Goal: Task Accomplishment & Management: Manage account settings

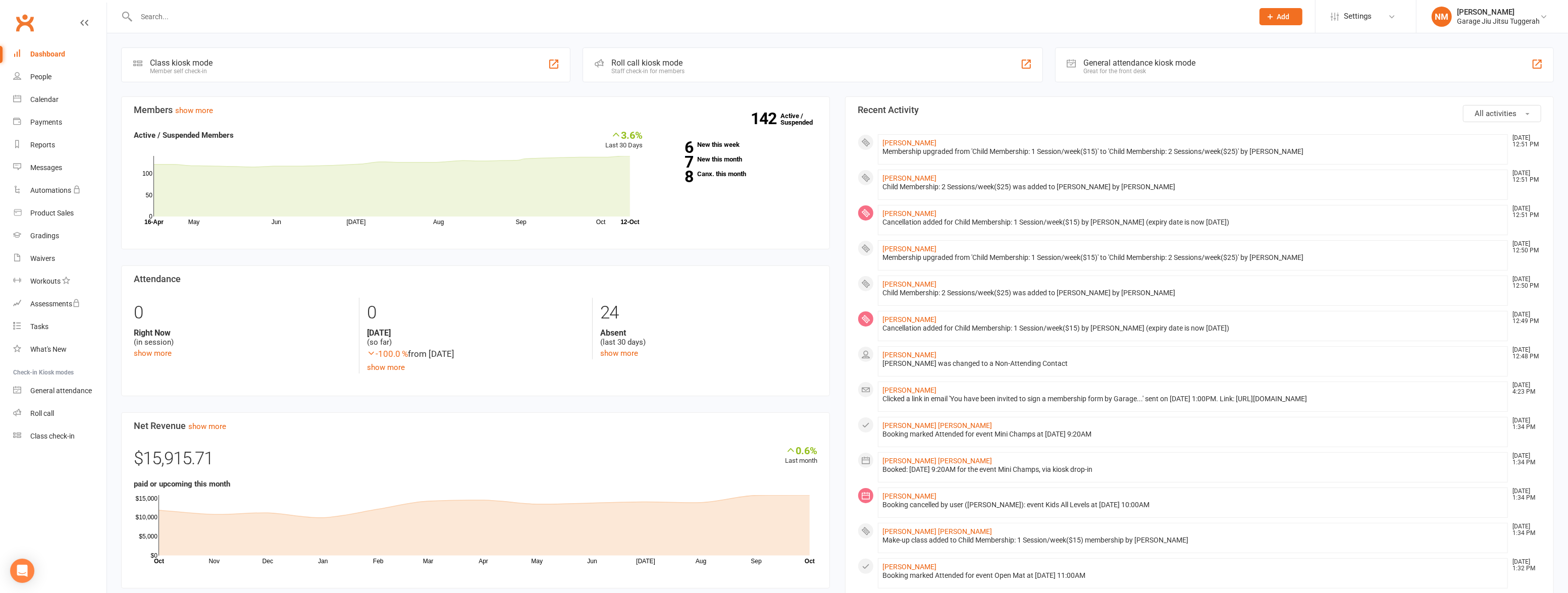
click at [186, 10] on input "text" at bounding box center [690, 16] width 1113 height 14
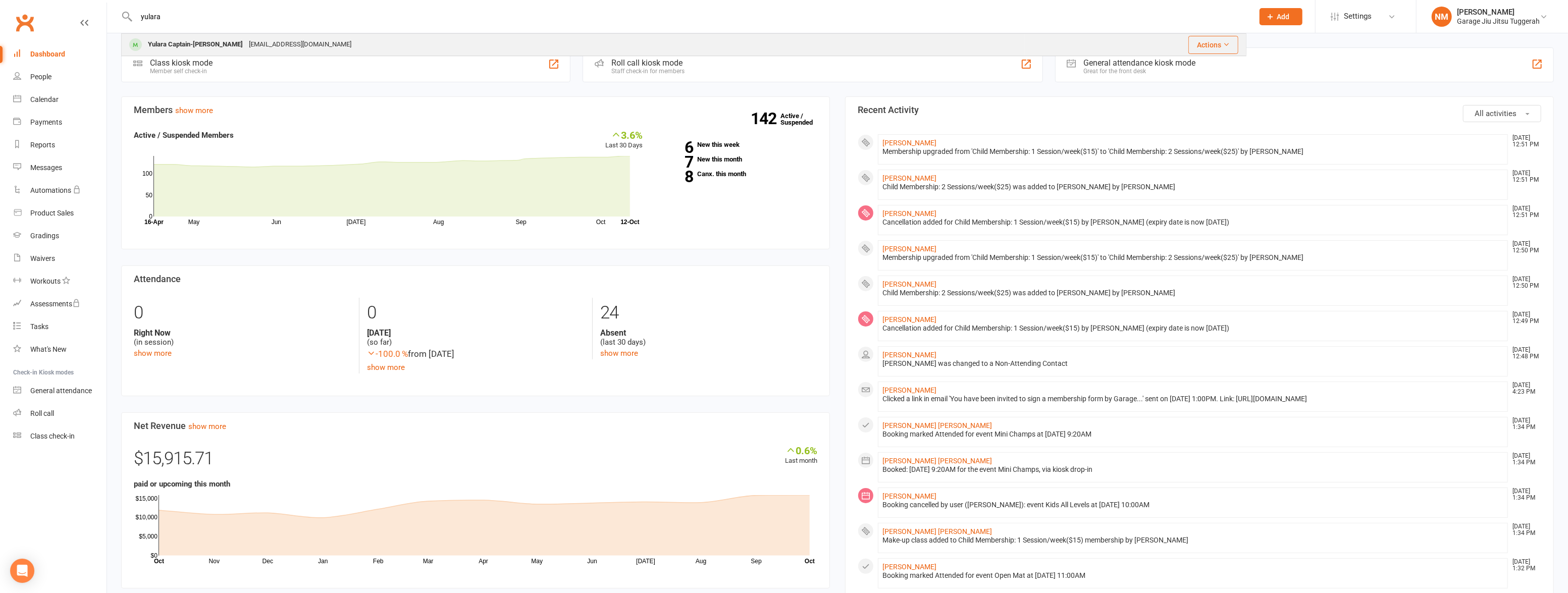
type input "yulara"
click at [202, 38] on div "Yulara Captain-[PERSON_NAME]" at bounding box center [195, 45] width 101 height 15
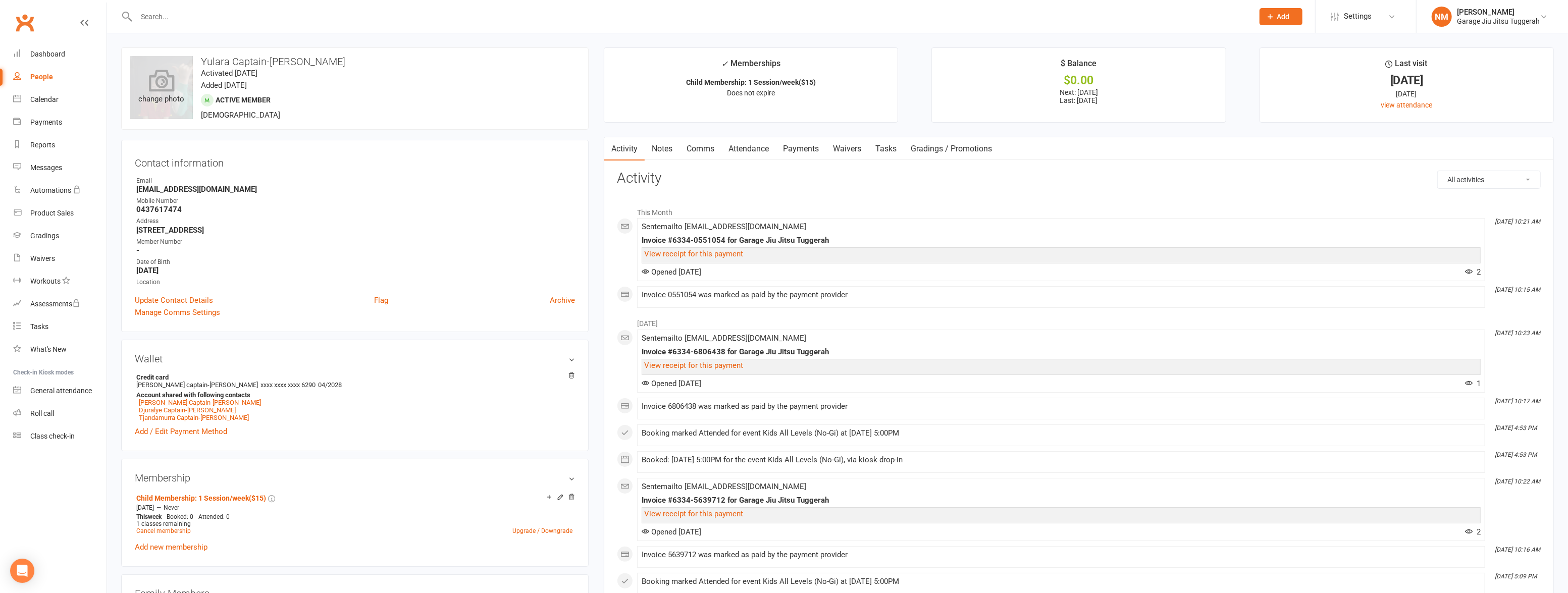
click at [170, 82] on icon at bounding box center [162, 81] width 26 height 22
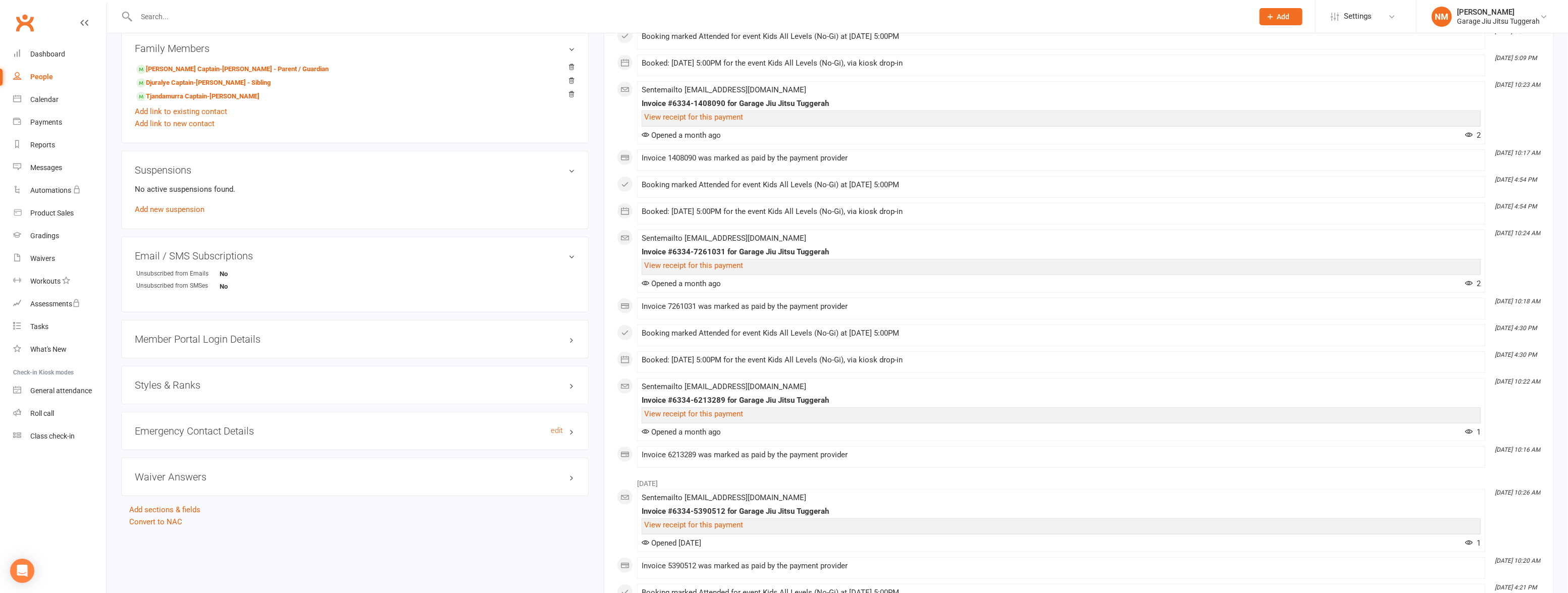
scroll to position [550, 0]
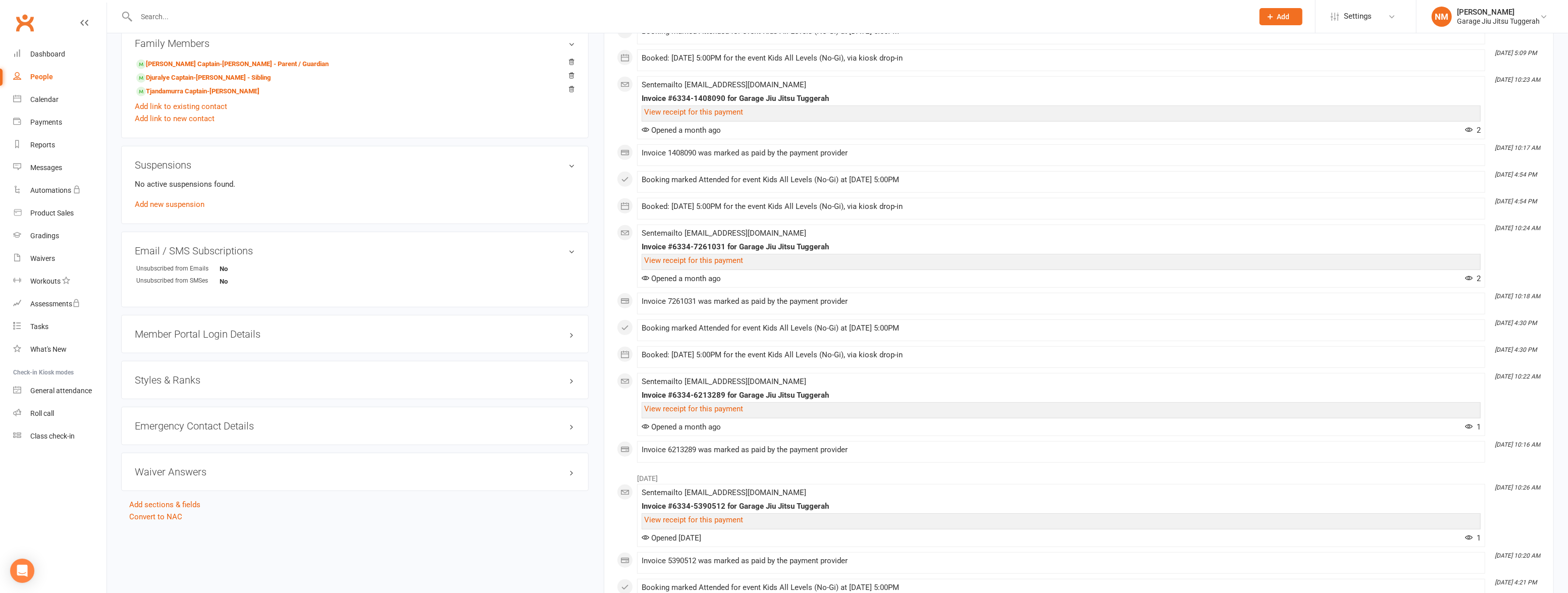
click at [317, 384] on h3 "Styles & Ranks" at bounding box center [355, 380] width 440 height 11
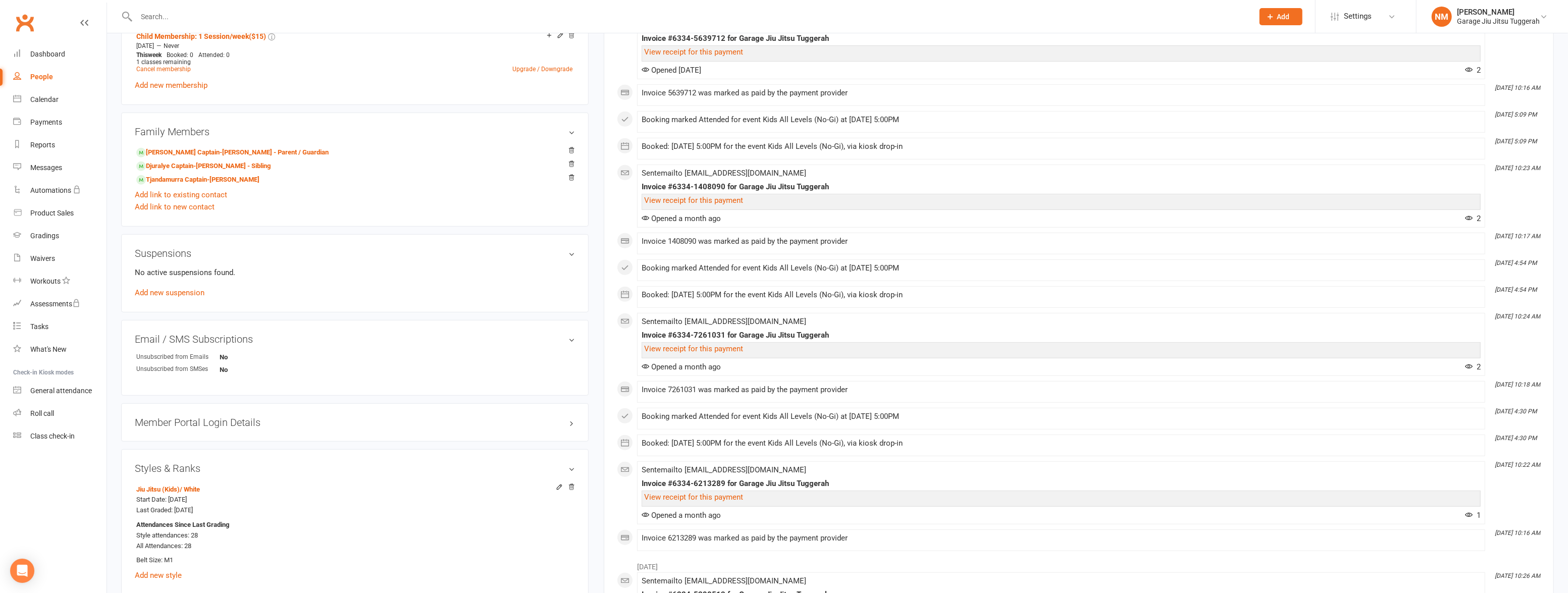
scroll to position [459, 0]
click at [195, 173] on link "Djuralye Captain-[PERSON_NAME] - Sibling" at bounding box center [203, 169] width 134 height 11
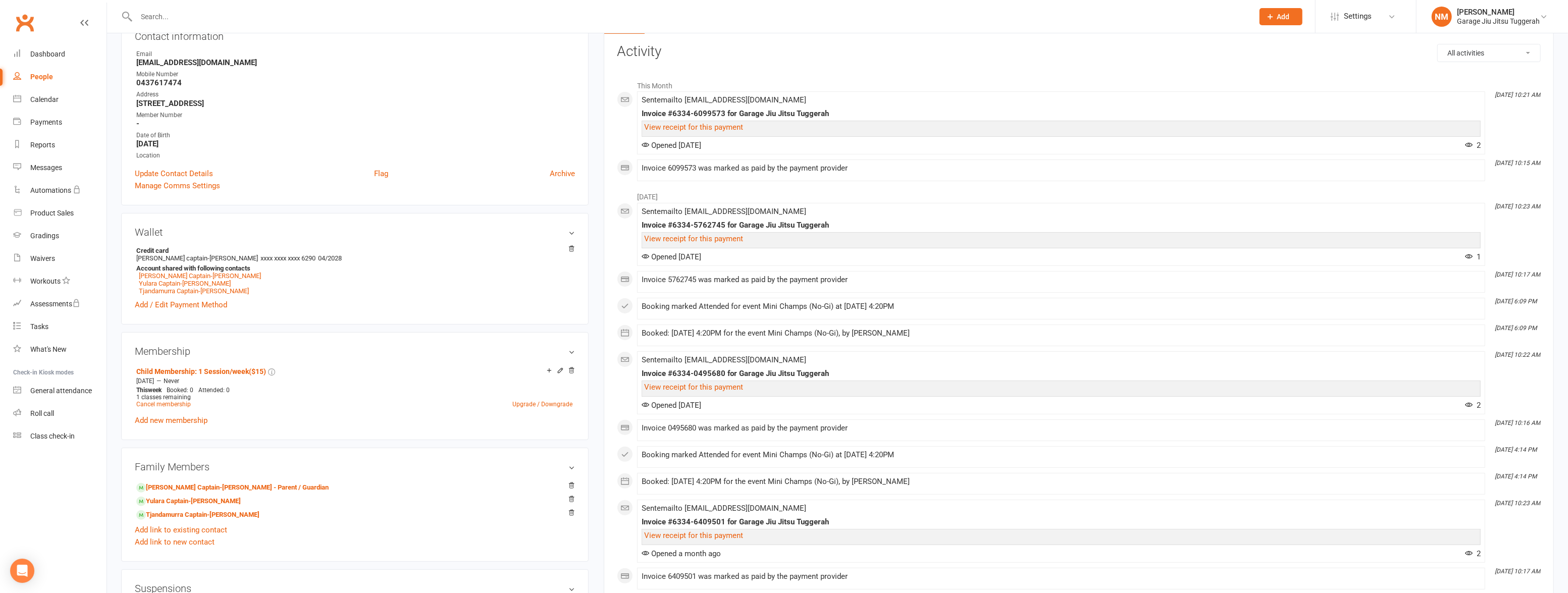
scroll to position [183, 0]
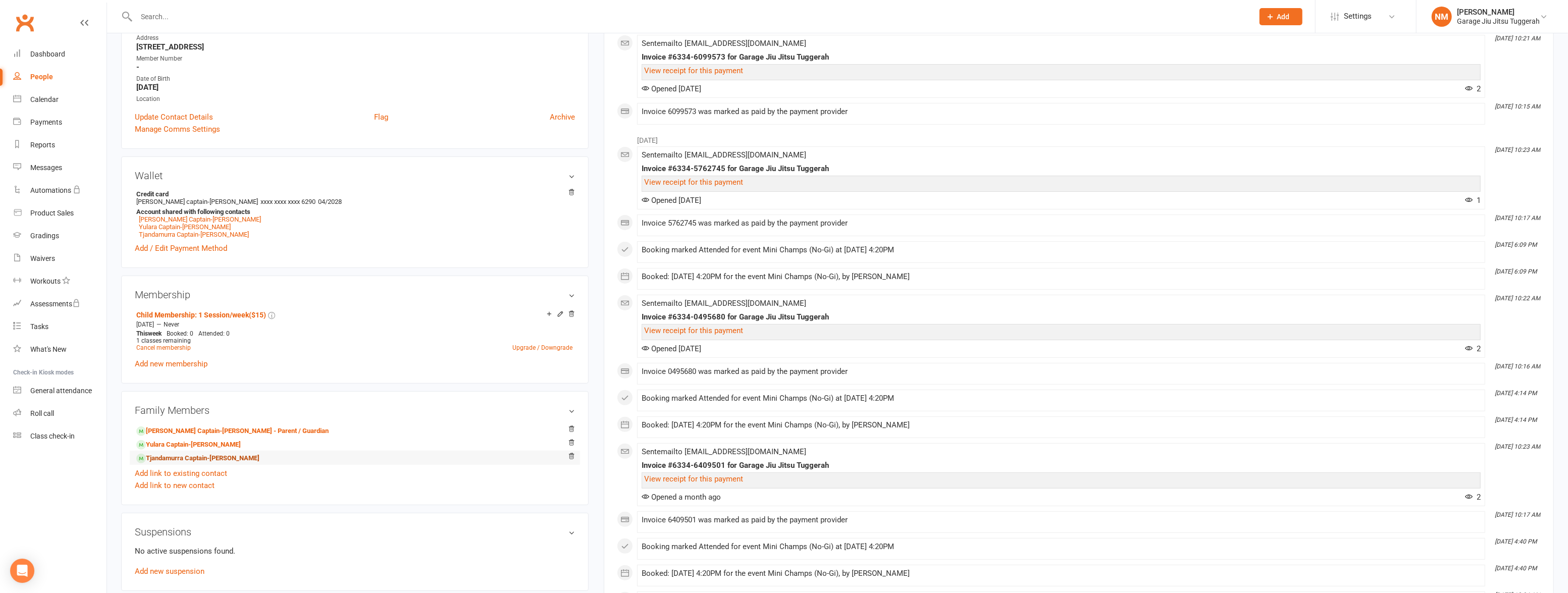
click at [192, 460] on link "Tjandamurra Captain-[PERSON_NAME]" at bounding box center [198, 459] width 123 height 11
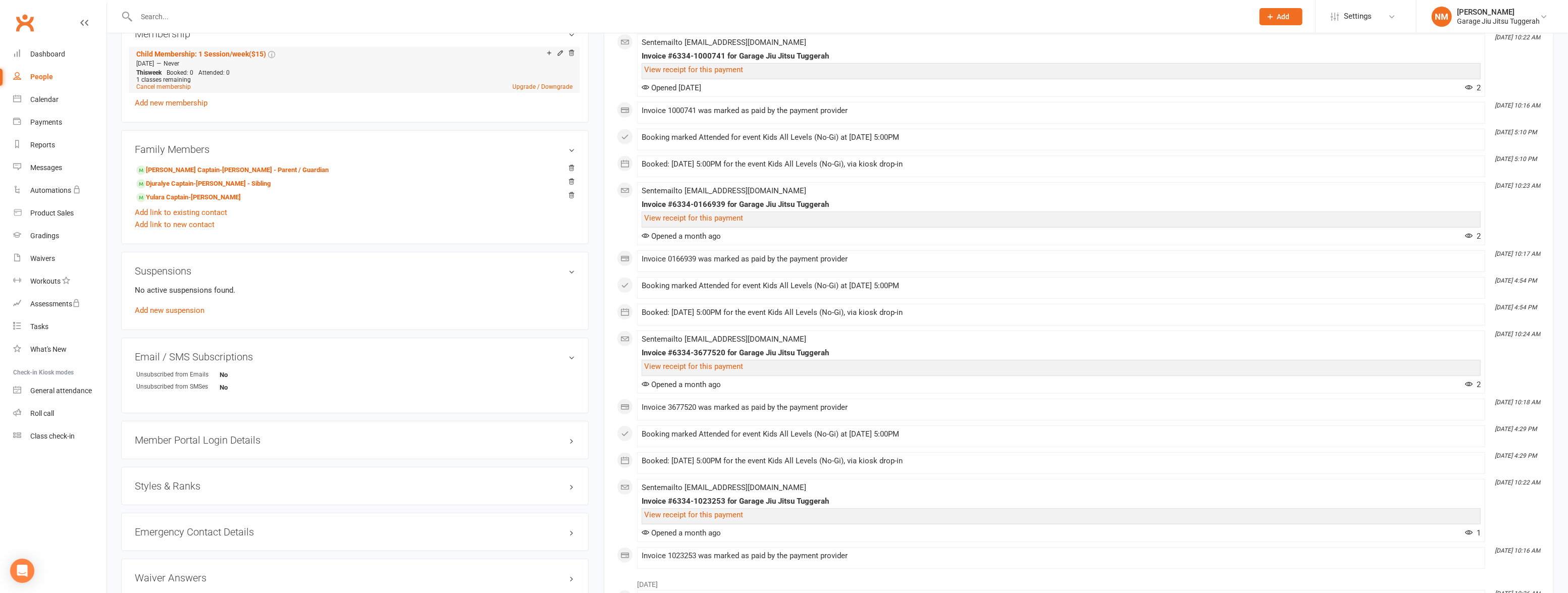
scroll to position [459, 0]
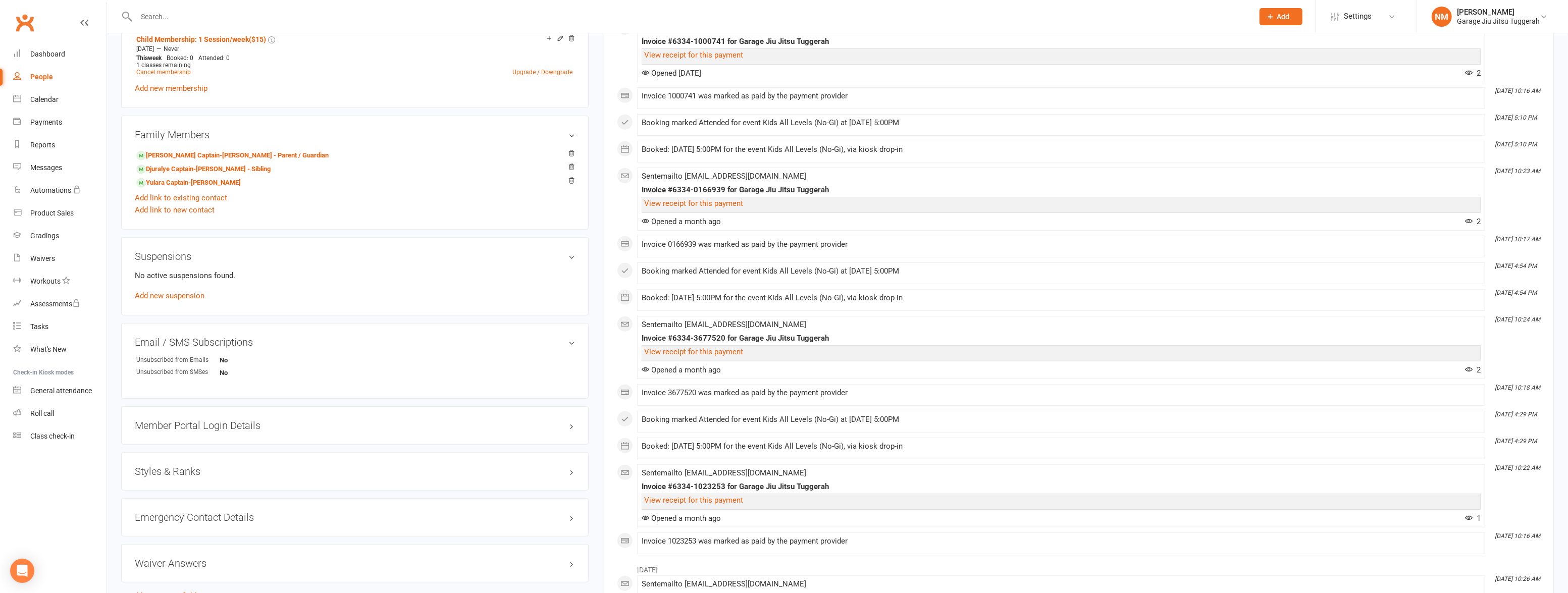
click at [190, 474] on h3 "Styles & Ranks" at bounding box center [355, 472] width 440 height 11
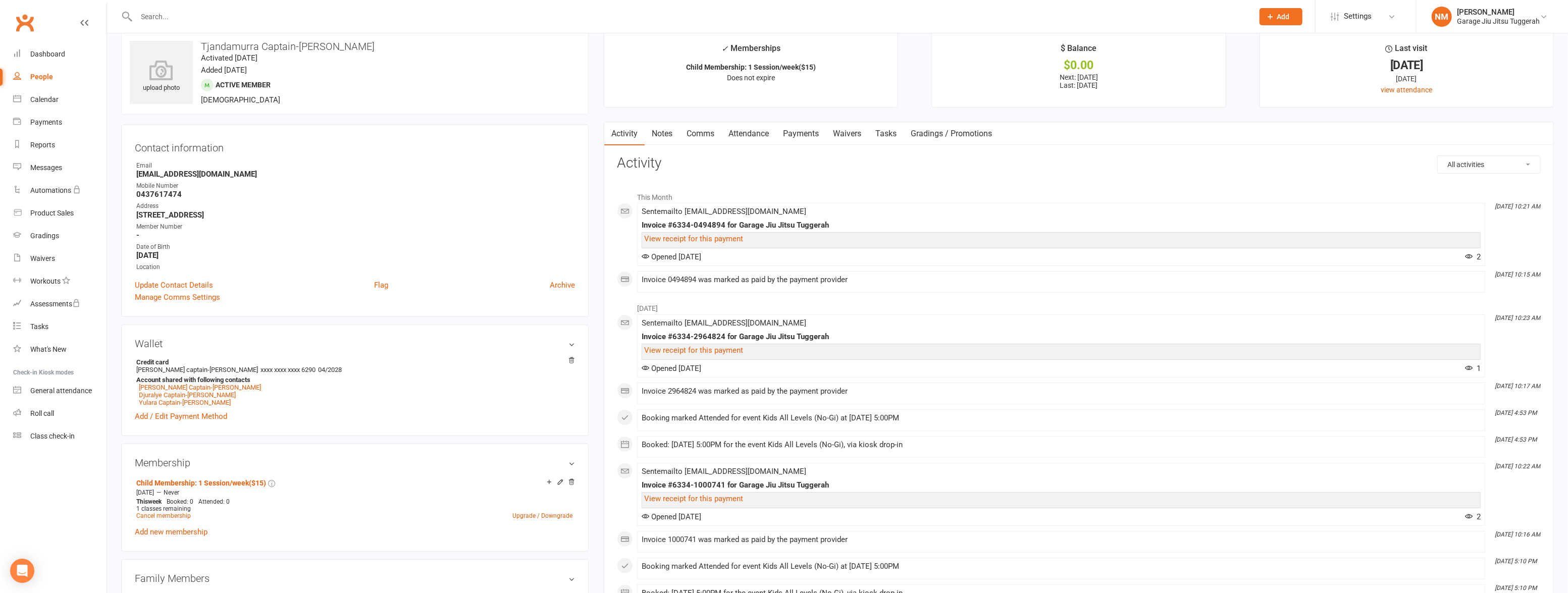
scroll to position [0, 0]
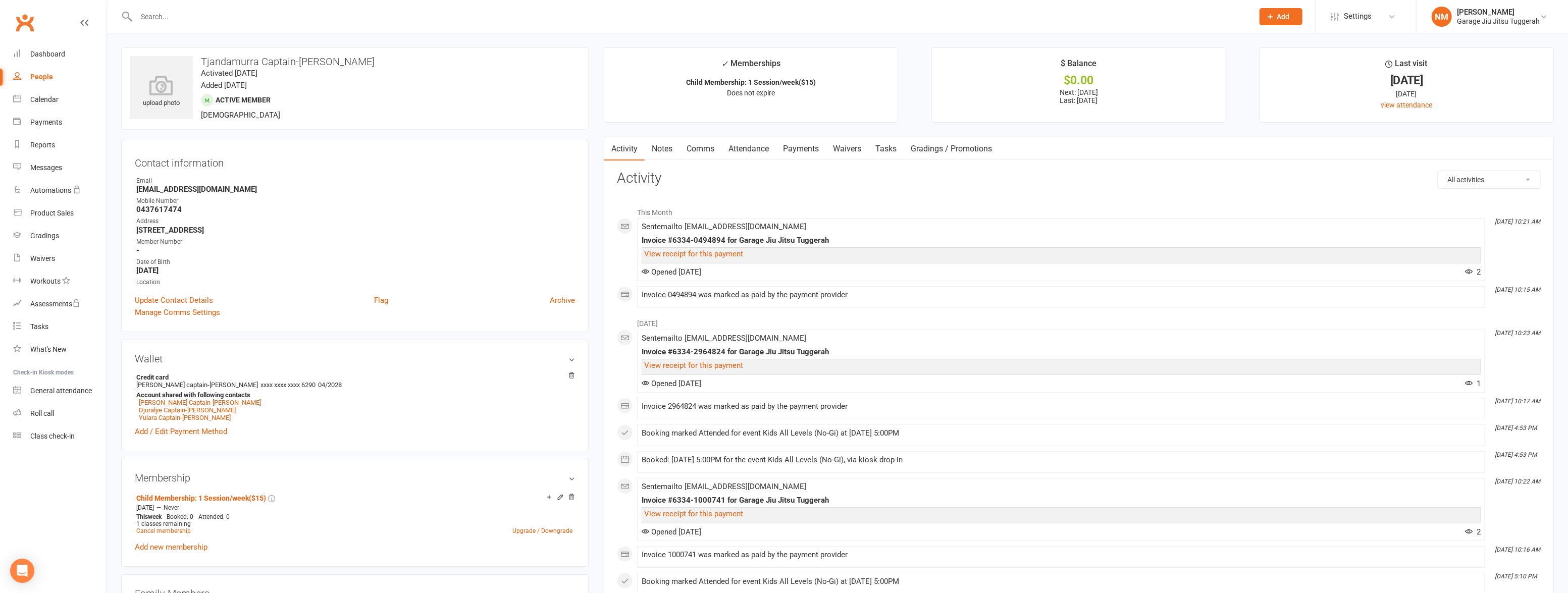
click at [227, 14] on input "text" at bounding box center [690, 16] width 1113 height 14
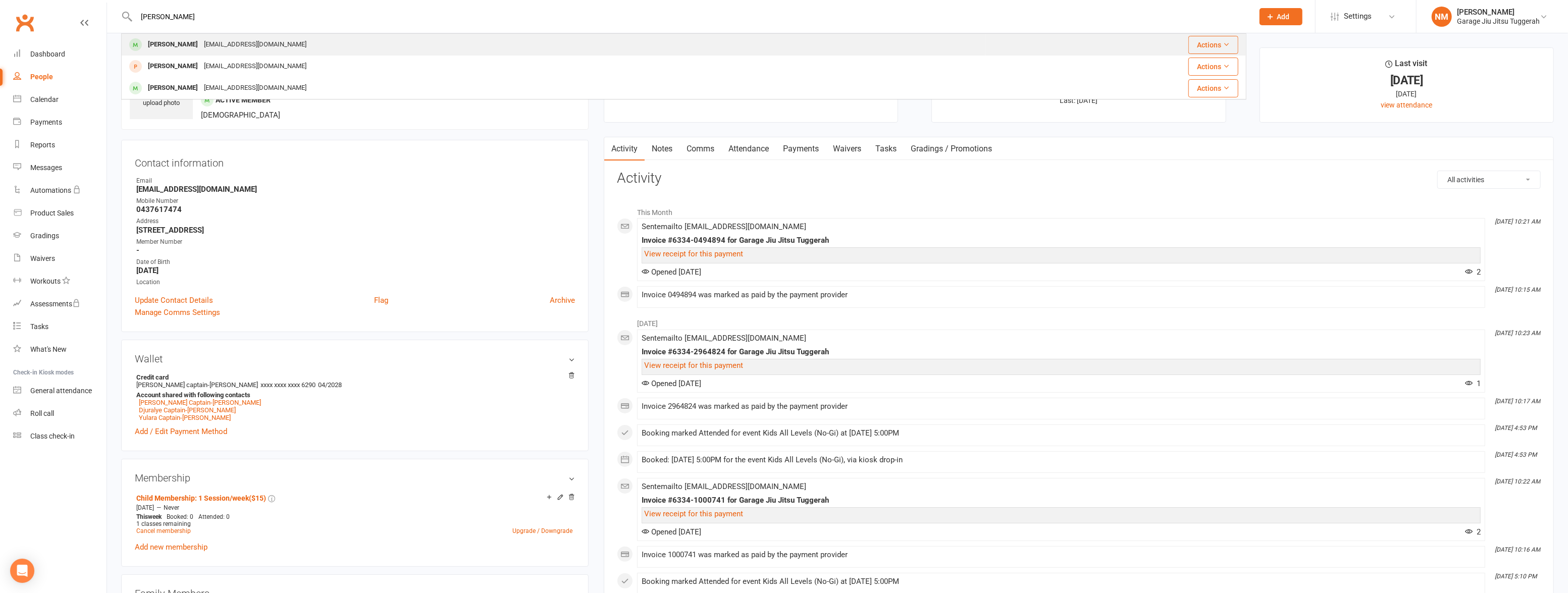
type input "[PERSON_NAME]"
click at [210, 45] on div "[EMAIL_ADDRESS][DOMAIN_NAME]" at bounding box center [255, 45] width 108 height 15
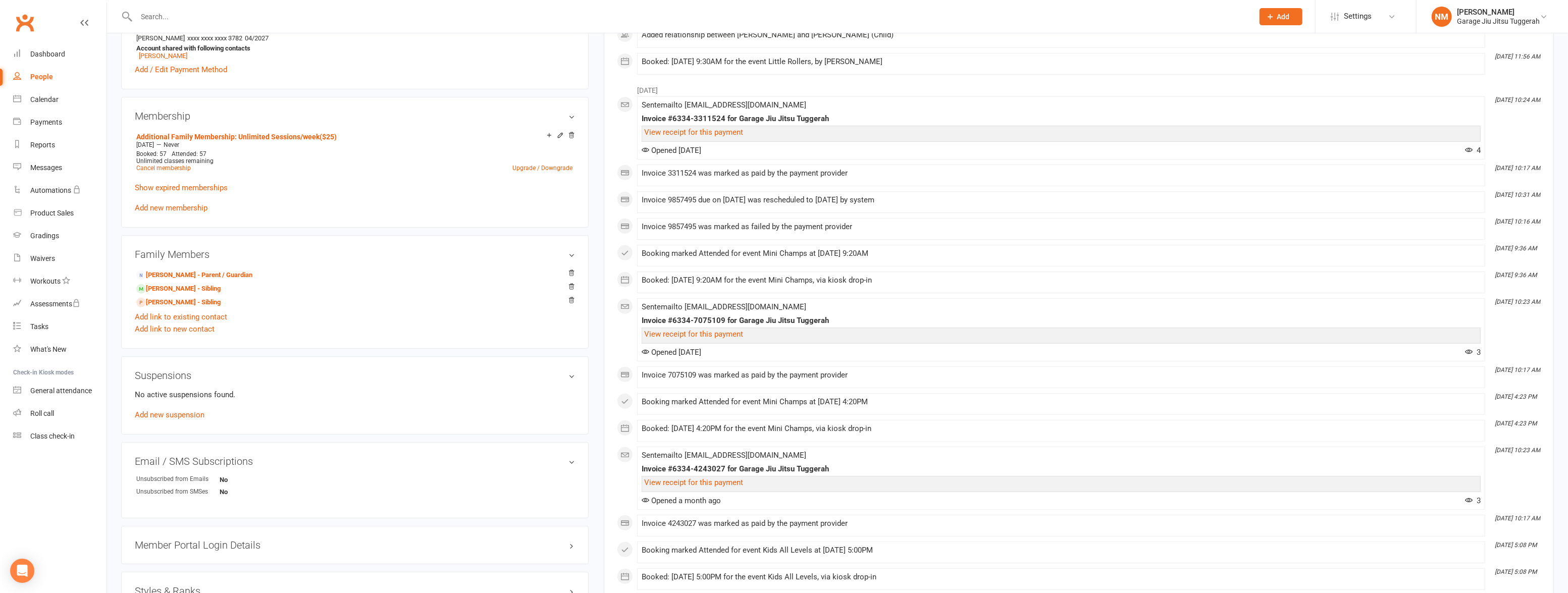
scroll to position [505, 0]
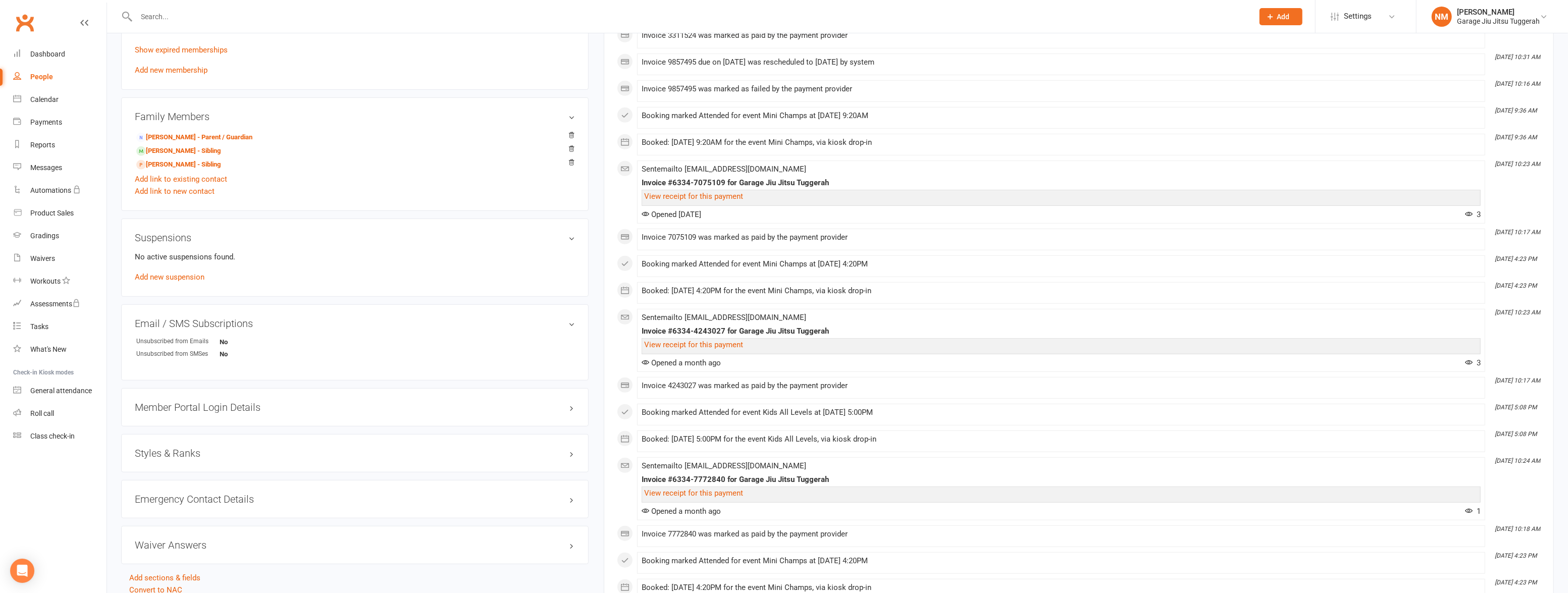
click at [186, 452] on h3 "Styles & Ranks" at bounding box center [355, 454] width 440 height 11
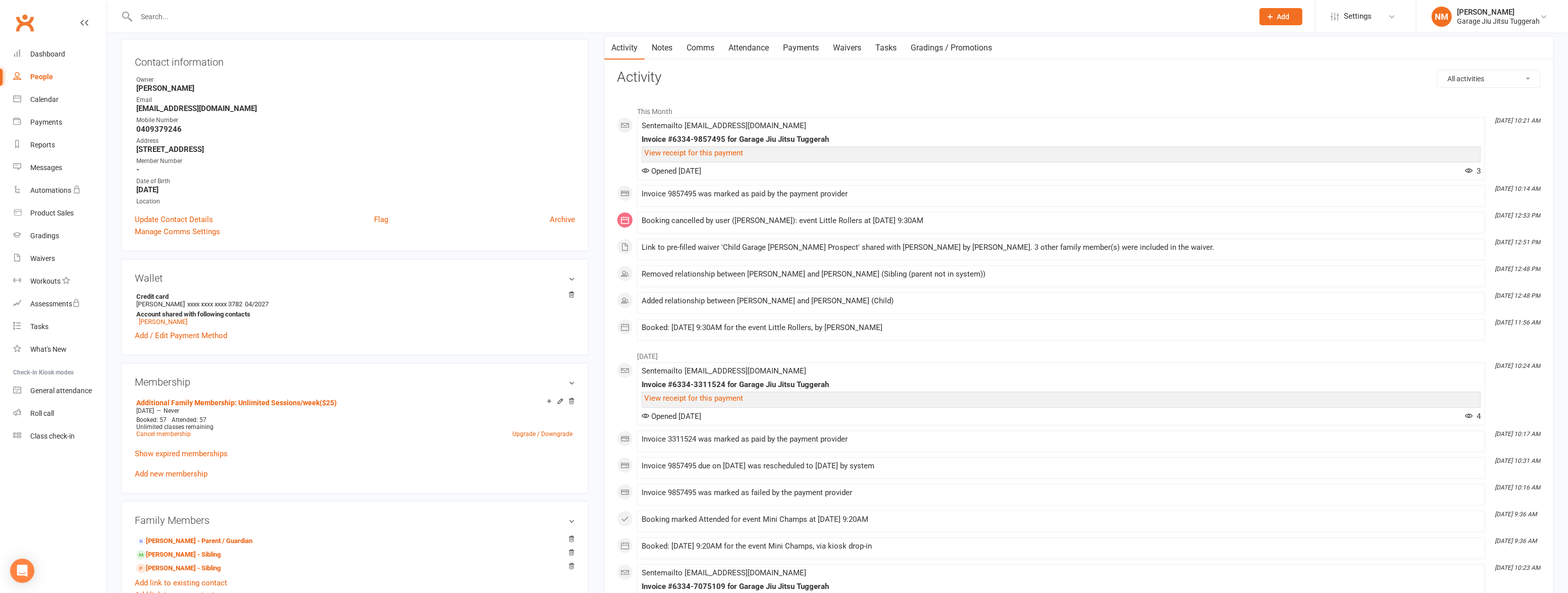
scroll to position [0, 0]
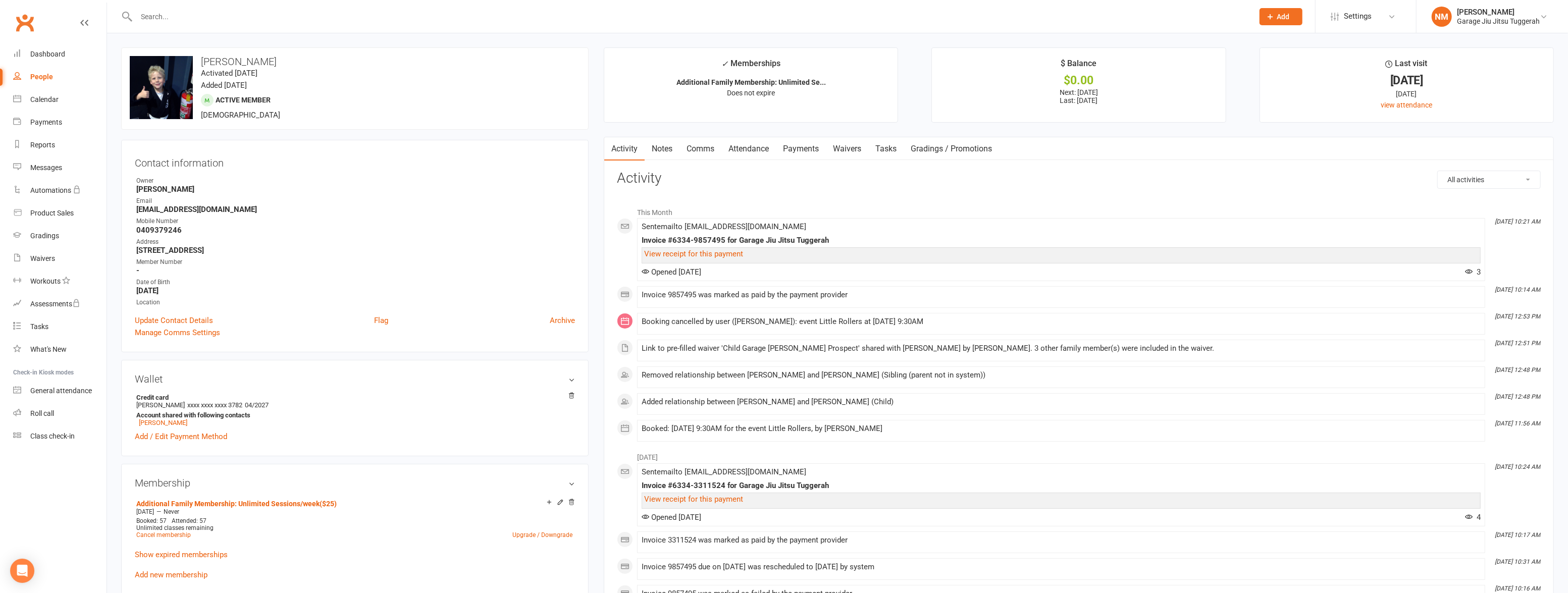
click at [183, 12] on input "text" at bounding box center [690, 16] width 1113 height 14
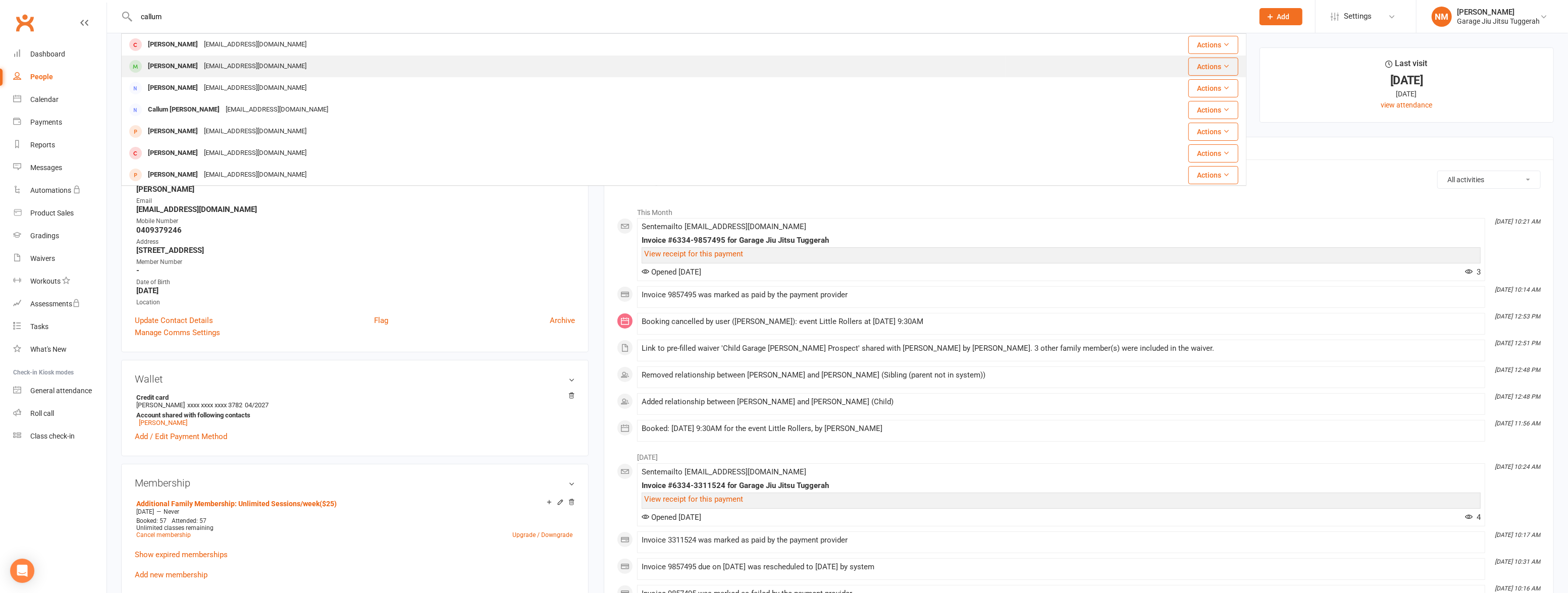
type input "callum"
click at [184, 69] on div "[PERSON_NAME]" at bounding box center [173, 66] width 56 height 15
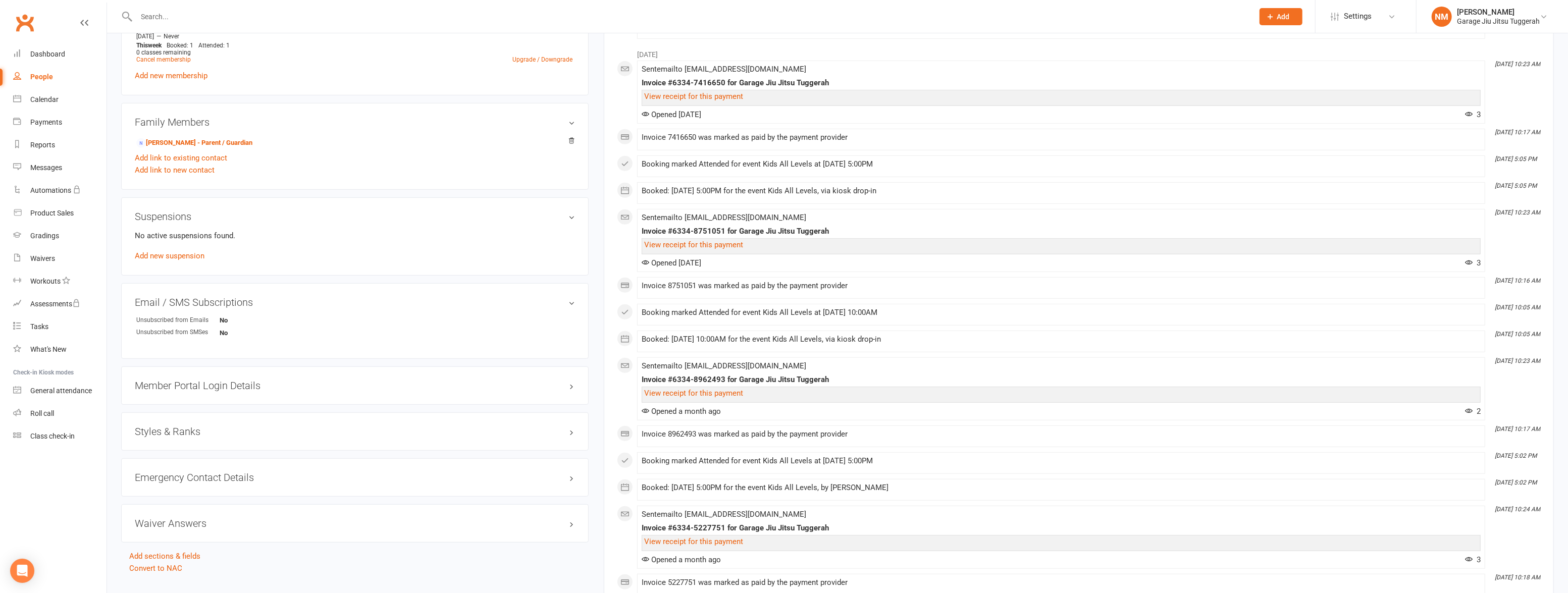
scroll to position [596, 0]
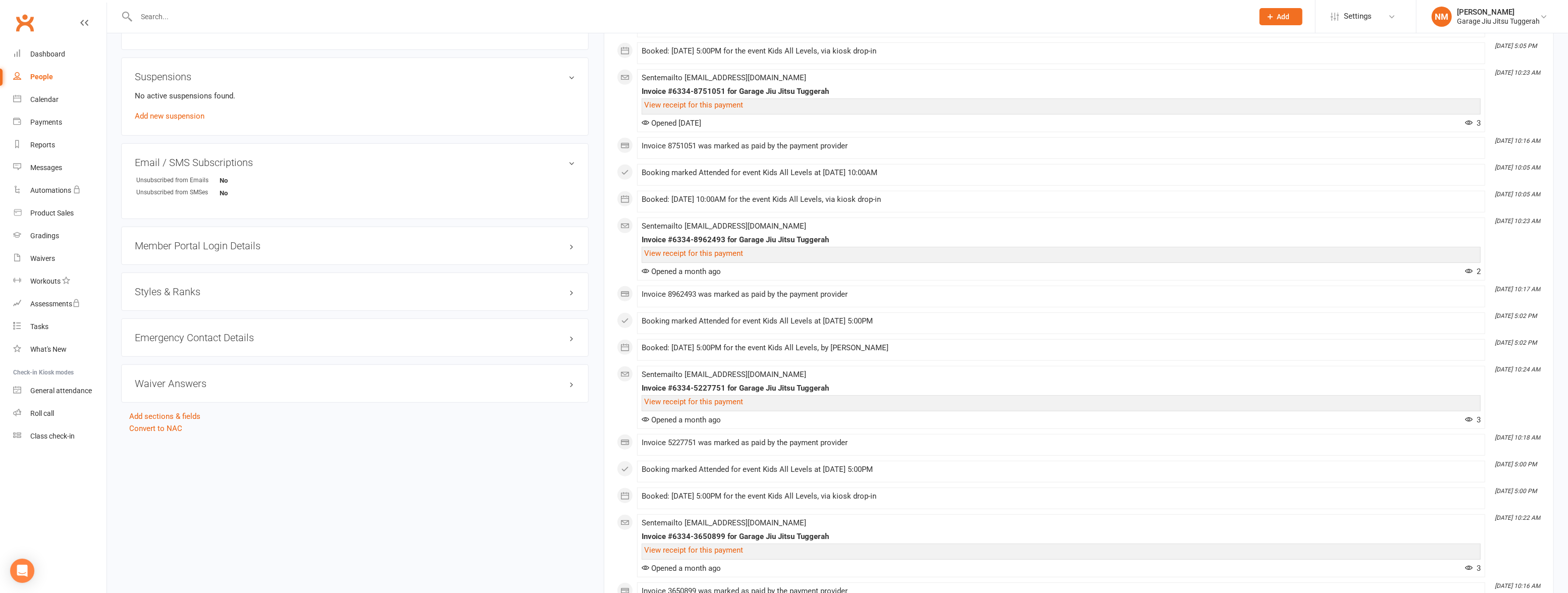
click at [223, 285] on div "Styles & Ranks" at bounding box center [355, 292] width 468 height 38
click at [221, 293] on h3 "Styles & Ranks" at bounding box center [355, 292] width 440 height 11
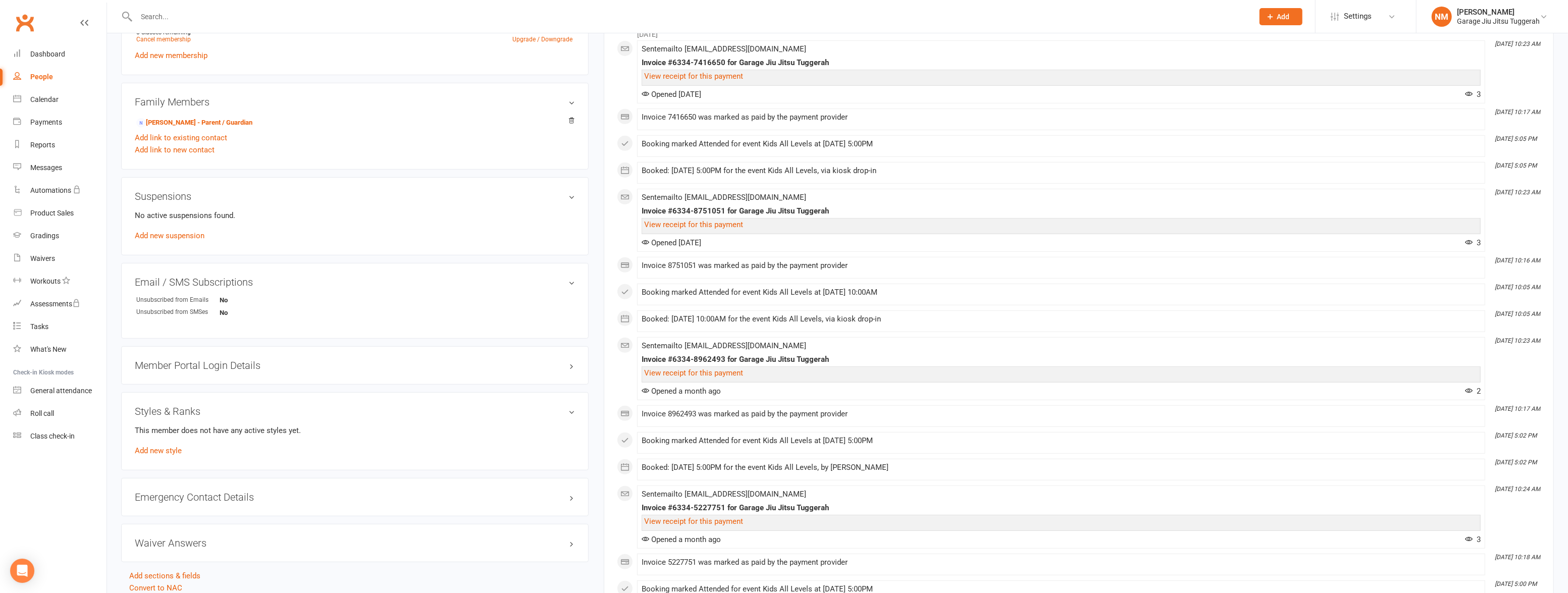
scroll to position [550, 0]
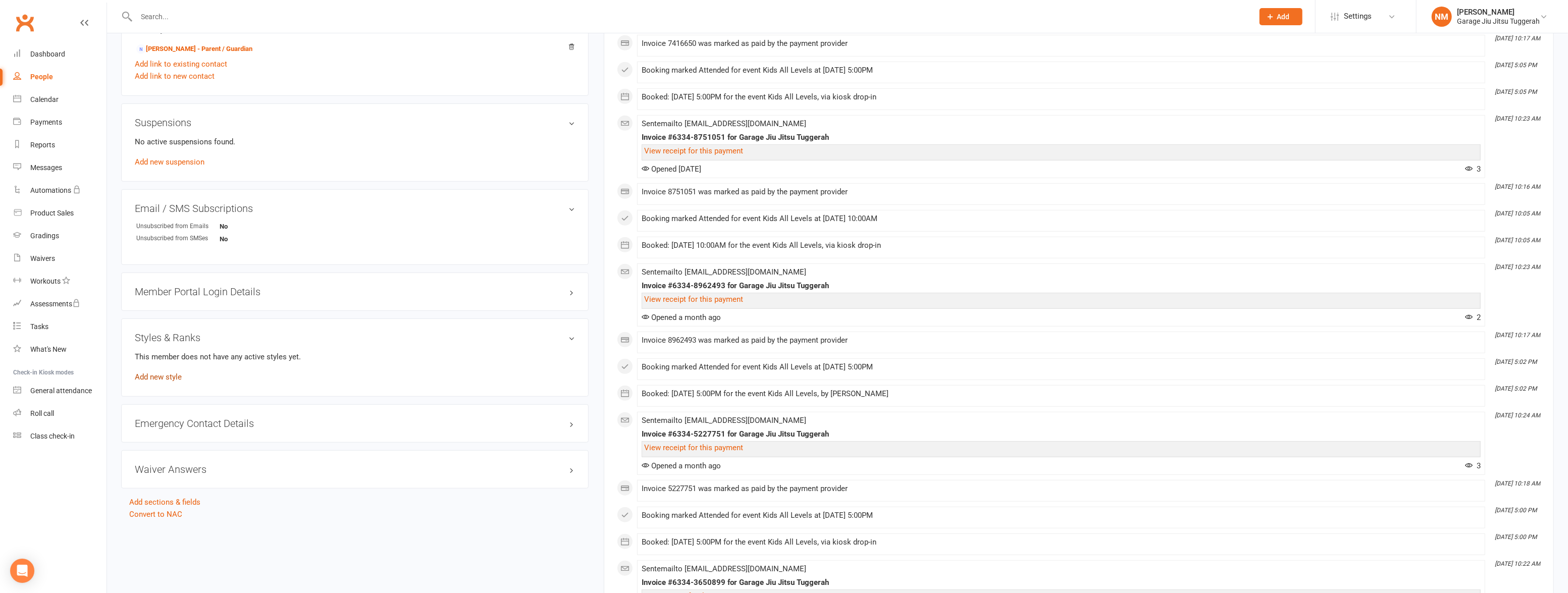
click at [156, 380] on link "Add new style" at bounding box center [159, 377] width 47 height 9
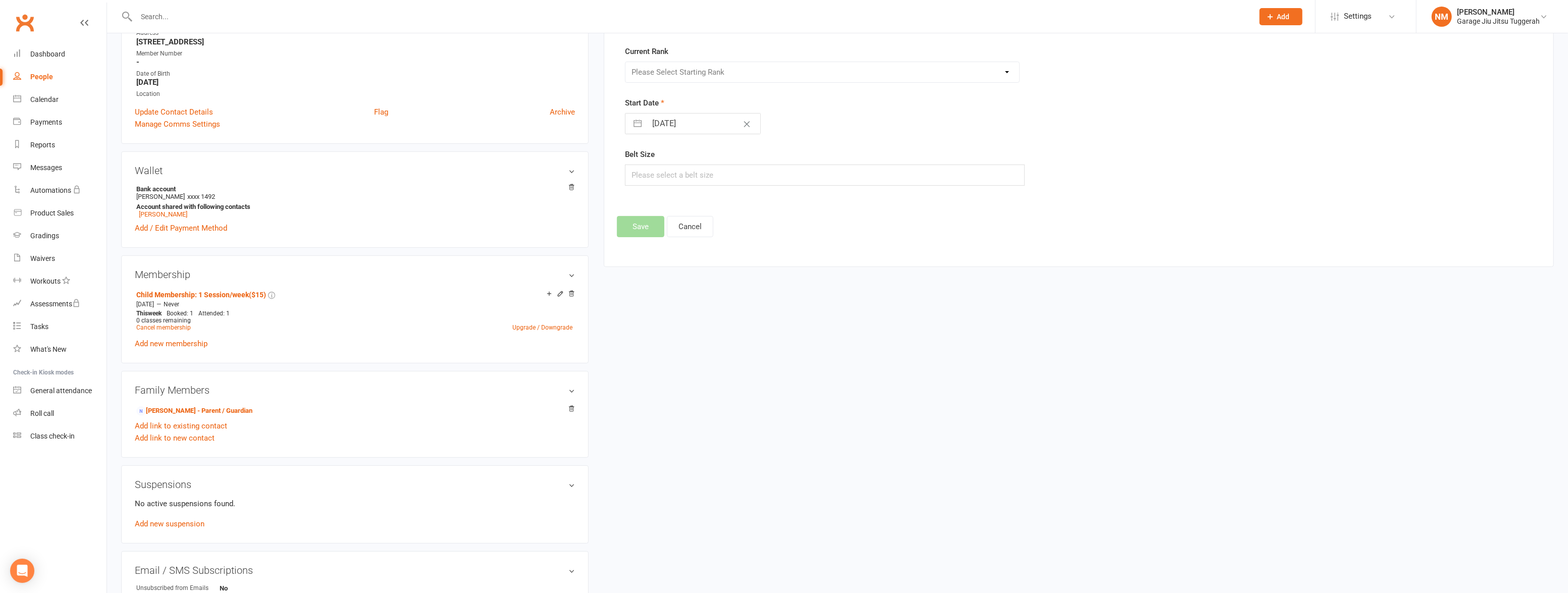
scroll to position [86, 0]
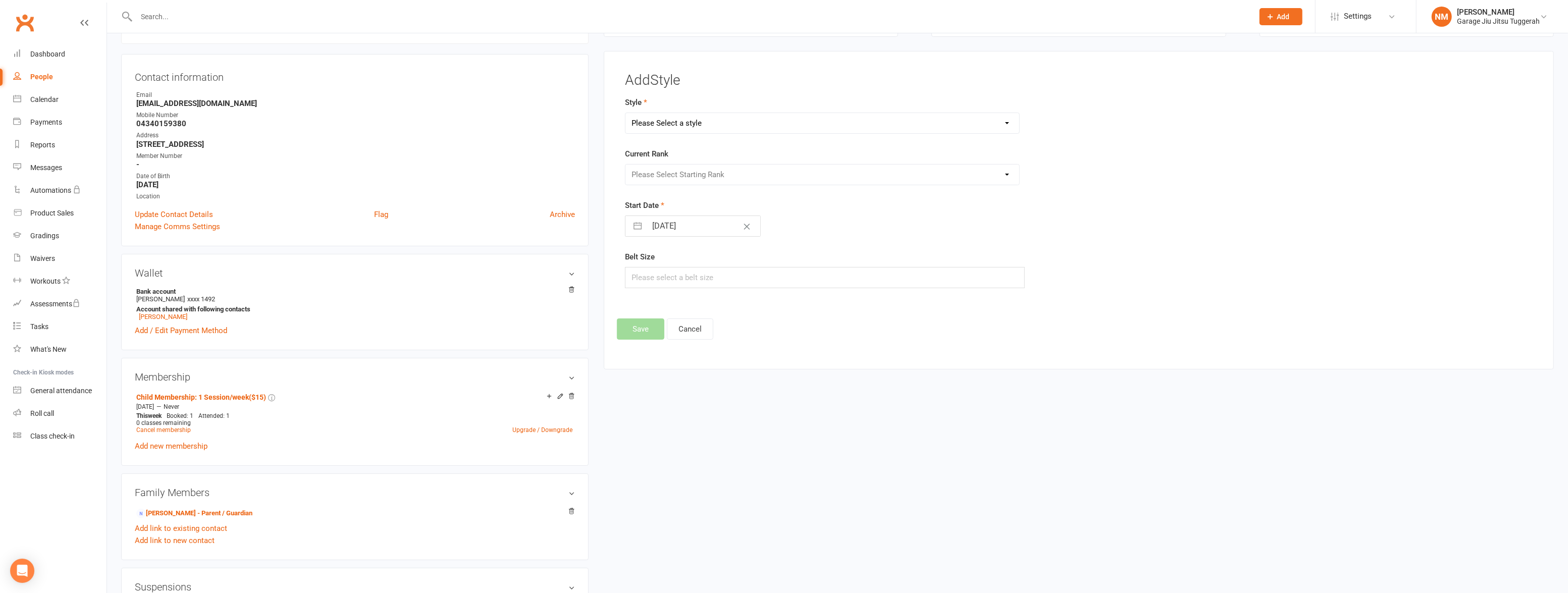
click at [715, 131] on select "Please Select a style Jiu Jitsu (Adults) Jiu Jitsu (Kids) Jiu Jitsu (Little Rol…" at bounding box center [823, 123] width 394 height 20
select select "1937"
click at [626, 113] on select "Please Select a style Jiu Jitsu (Adults) Jiu Jitsu (Kids) Jiu Jitsu (Little Rol…" at bounding box center [823, 123] width 394 height 20
click at [678, 170] on select "Please Select Starting Rank White Grey/White Grey Yellow/White Yellow Orange/Wh…" at bounding box center [823, 175] width 394 height 20
select select "18934"
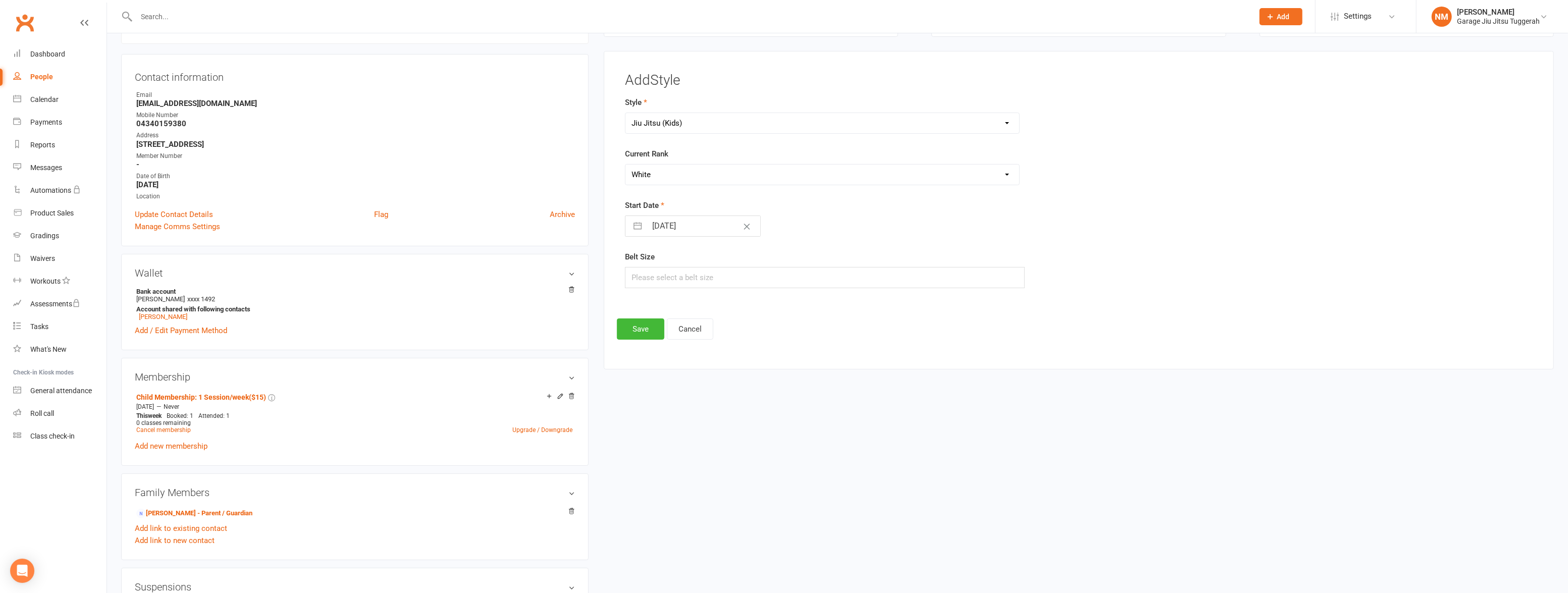
click at [626, 165] on select "Please Select Starting Rank White Grey/White Grey Yellow/White Yellow Orange/Wh…" at bounding box center [823, 175] width 394 height 20
select select "8"
select select "2025"
select select "9"
select select "2025"
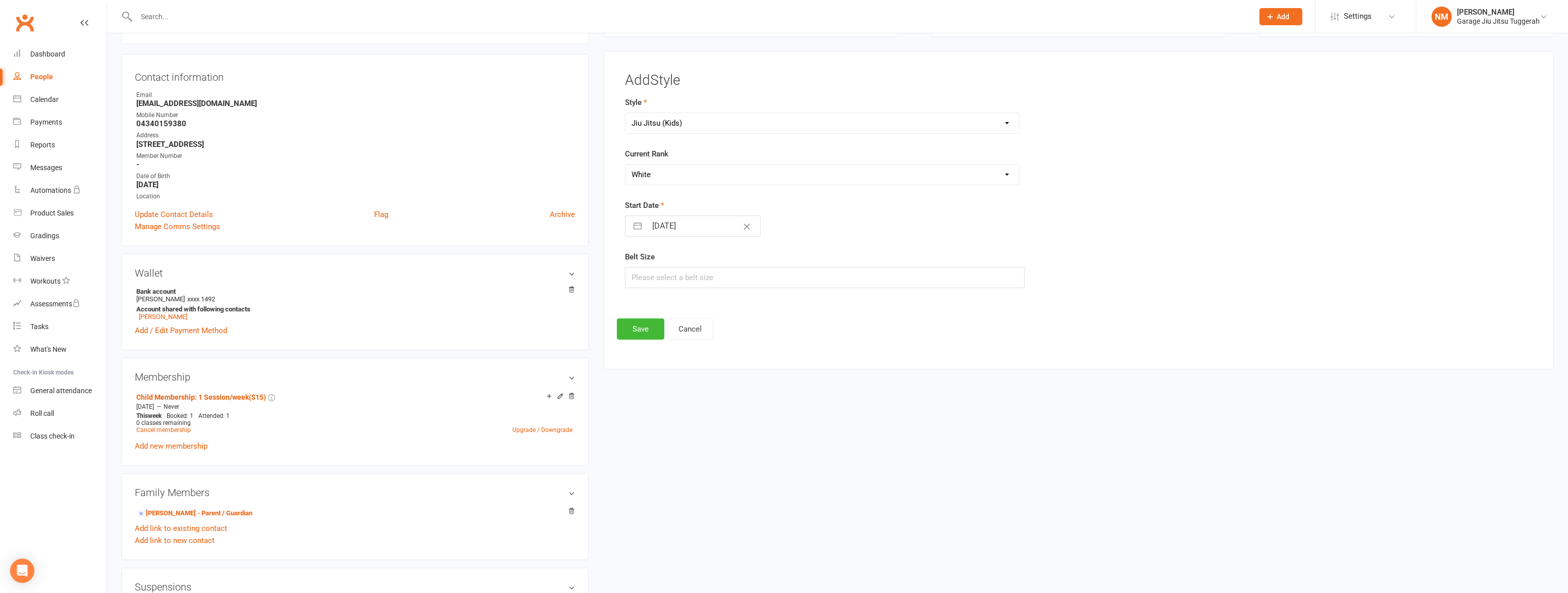
select select "10"
select select "2025"
click at [655, 225] on input "[DATE]" at bounding box center [703, 226] width 113 height 20
click at [639, 266] on div "Move backward to switch to the previous month." at bounding box center [646, 266] width 20 height 17
select select "7"
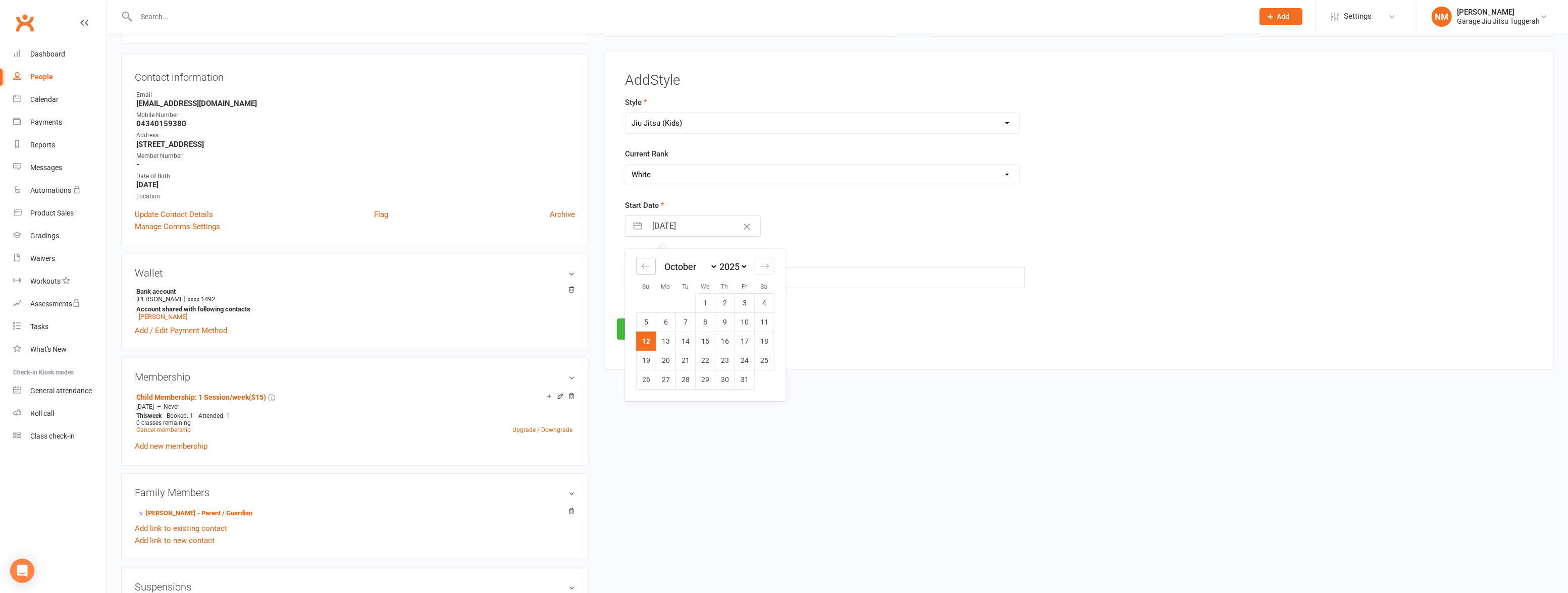
select select "2025"
click at [639, 265] on div "Move backward to switch to the previous month." at bounding box center [646, 266] width 20 height 17
select select "6"
select select "2025"
click at [639, 265] on div "Move backward to switch to the previous month." at bounding box center [646, 266] width 20 height 17
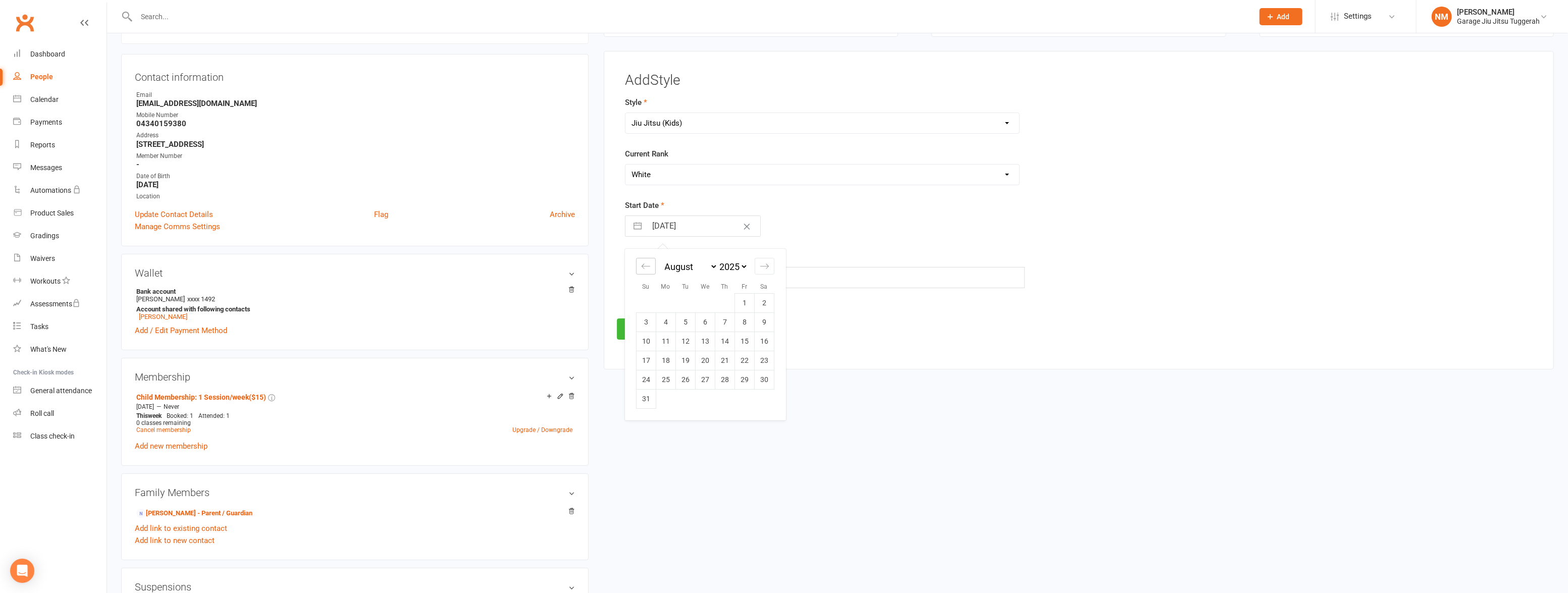
select select "5"
select select "2025"
click at [639, 265] on div "Move backward to switch to the previous month." at bounding box center [646, 266] width 20 height 17
select select "4"
select select "2025"
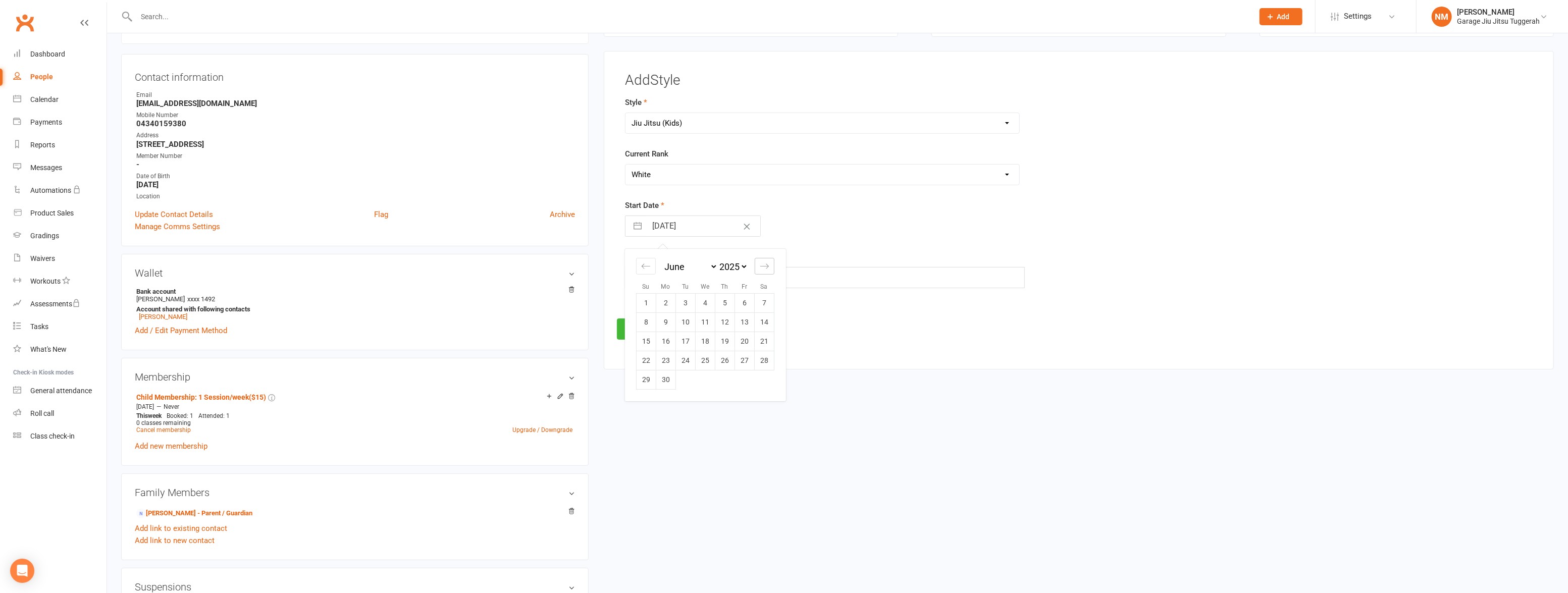
click at [763, 263] on icon "Move forward to switch to the next month." at bounding box center [764, 266] width 9 height 9
select select "7"
select select "2025"
click at [730, 322] on td "10" at bounding box center [725, 322] width 20 height 19
type input "[DATE]"
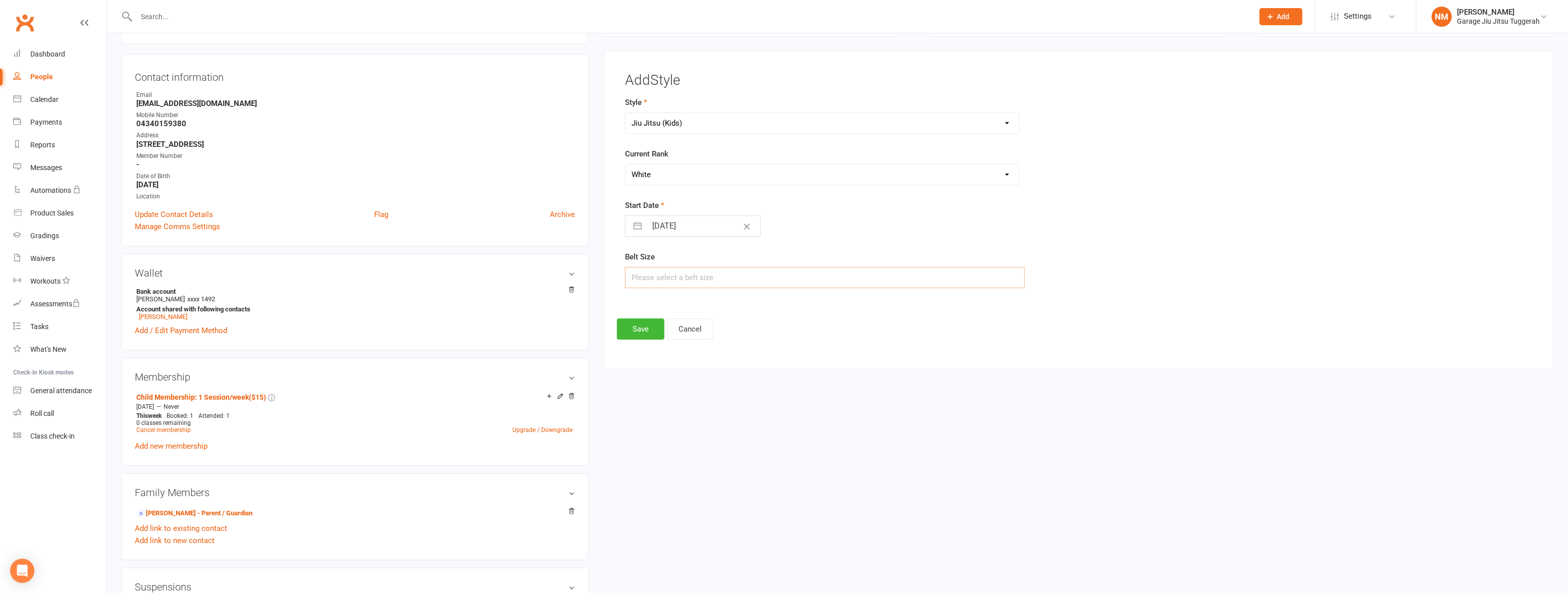
click at [696, 273] on input "text" at bounding box center [825, 278] width 400 height 21
type input "M1"
click at [645, 327] on button "Save" at bounding box center [641, 329] width 48 height 21
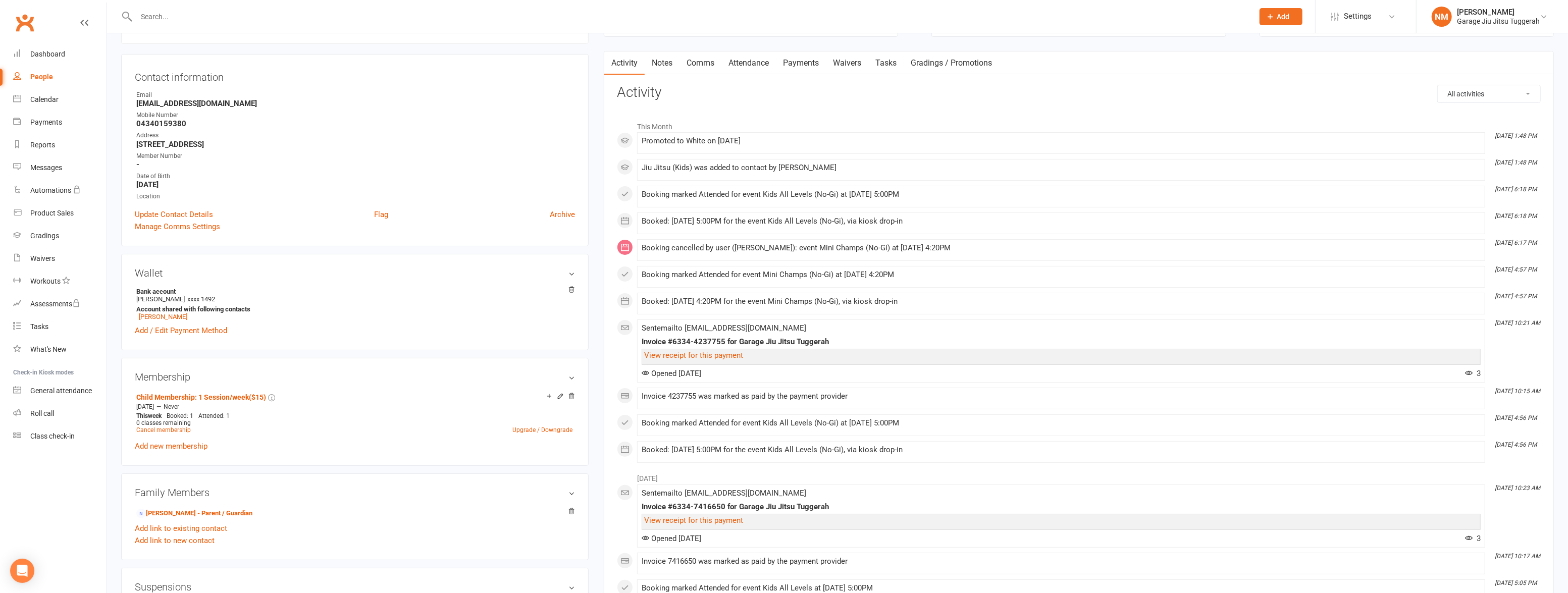
click at [214, 21] on input "text" at bounding box center [690, 16] width 1113 height 14
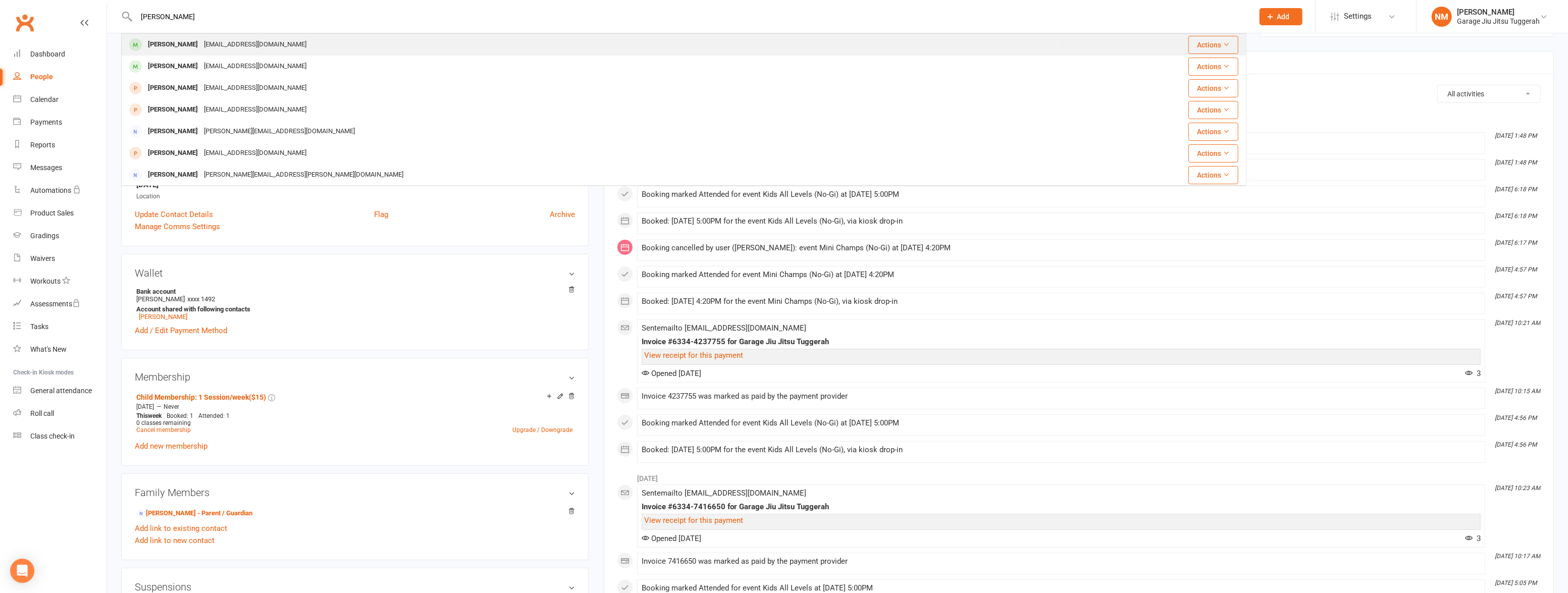
type input "[PERSON_NAME]"
click at [218, 42] on div "[EMAIL_ADDRESS][DOMAIN_NAME]" at bounding box center [255, 45] width 108 height 15
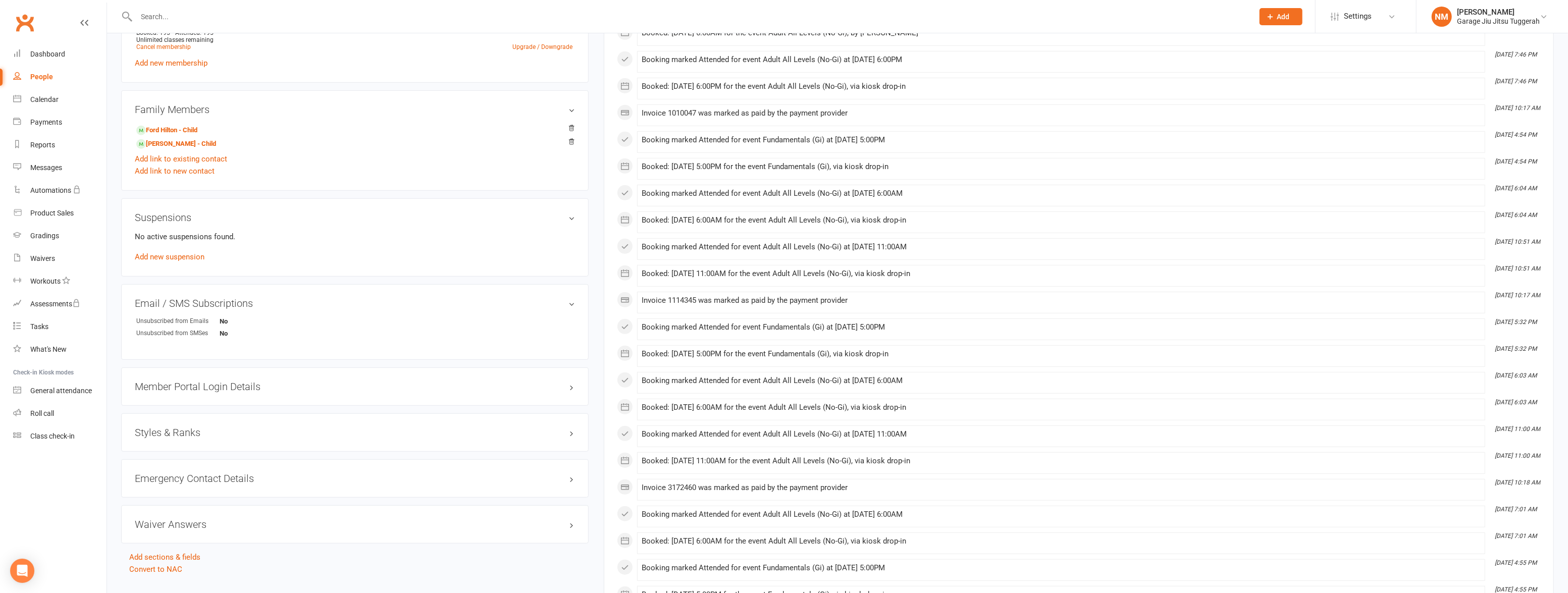
scroll to position [550, 0]
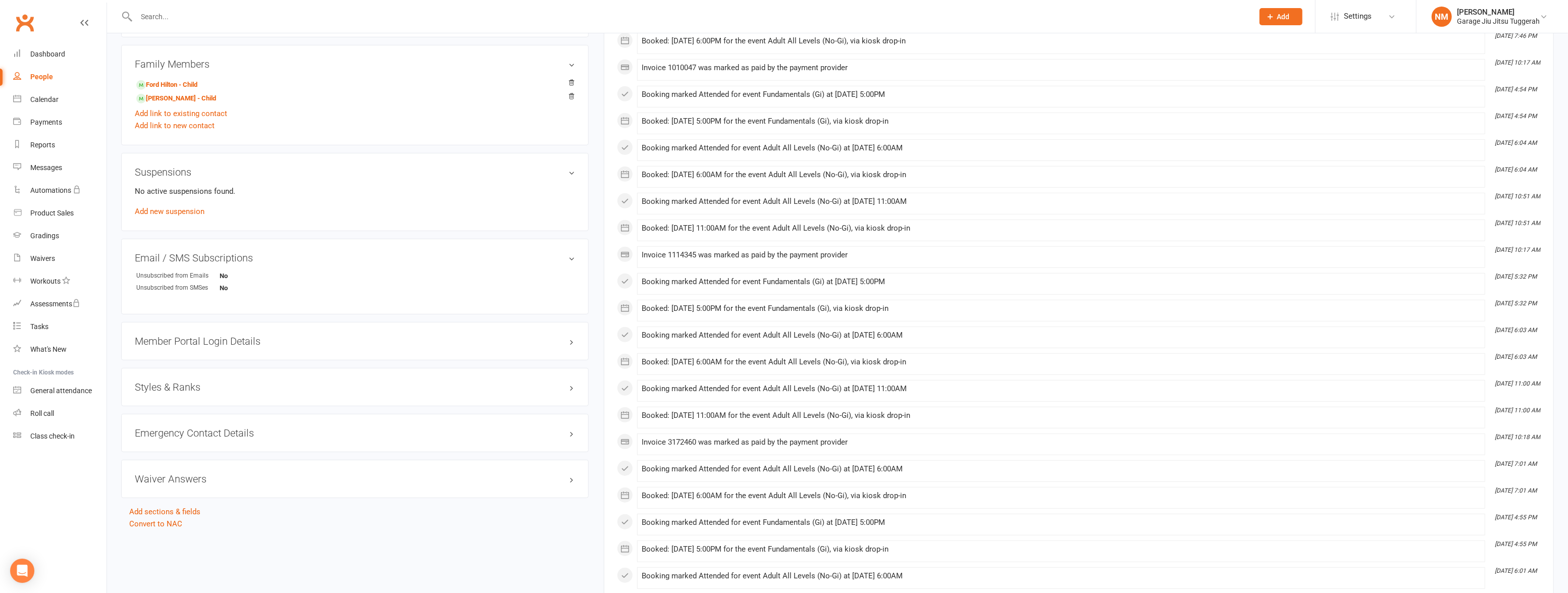
click at [212, 380] on div "Styles & Ranks" at bounding box center [355, 387] width 468 height 38
click at [206, 393] on h3 "Styles & Ranks" at bounding box center [355, 387] width 440 height 11
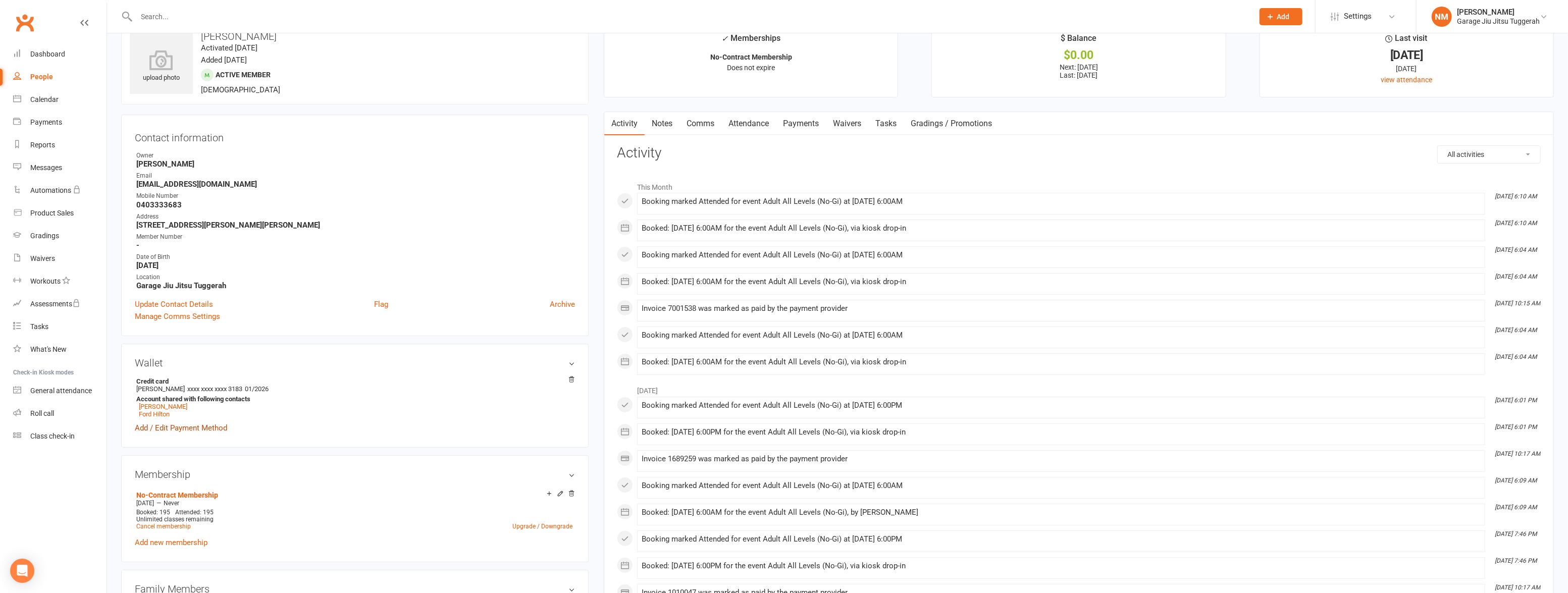
scroll to position [0, 0]
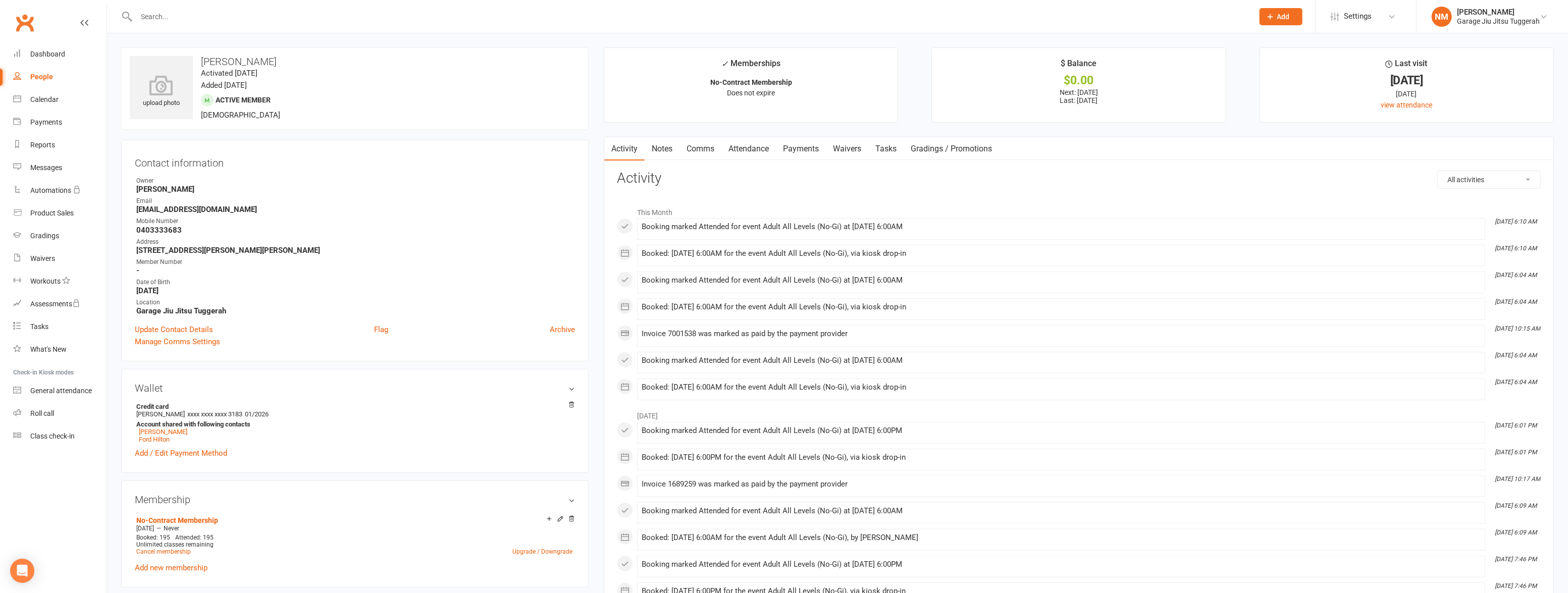
click at [225, 20] on input "text" at bounding box center [690, 16] width 1113 height 14
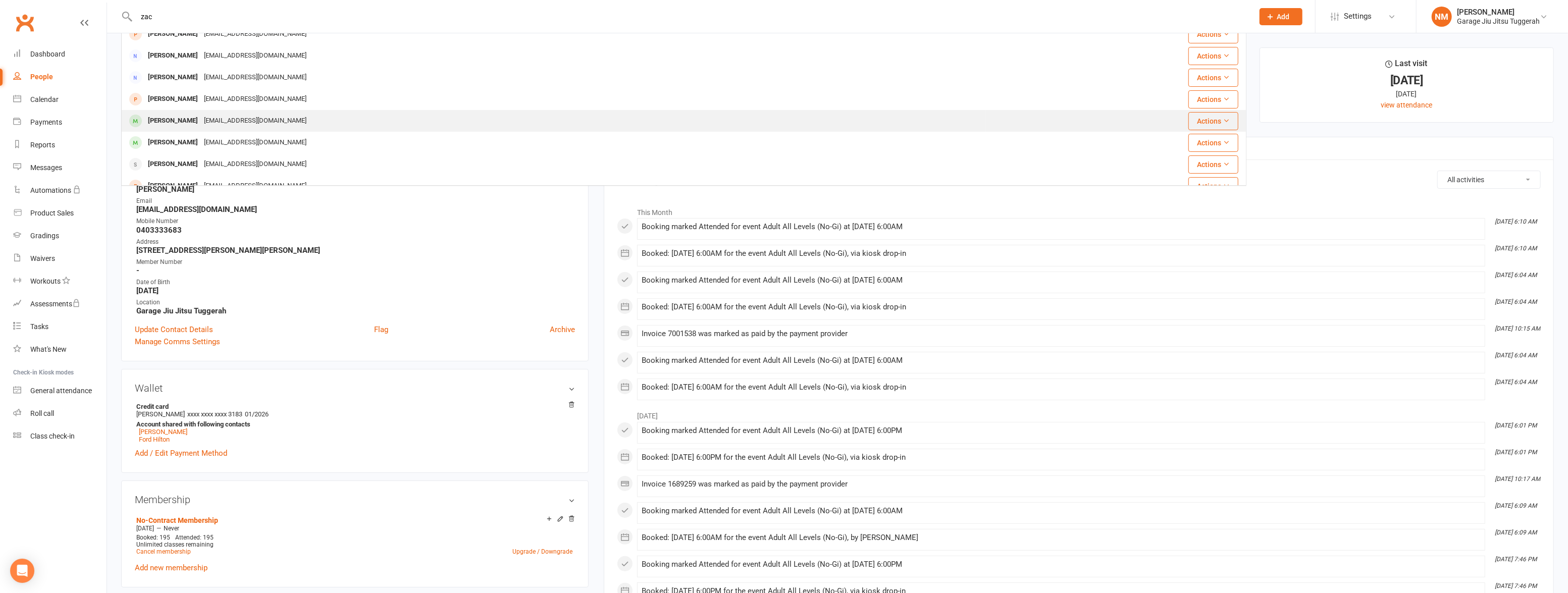
scroll to position [45, 0]
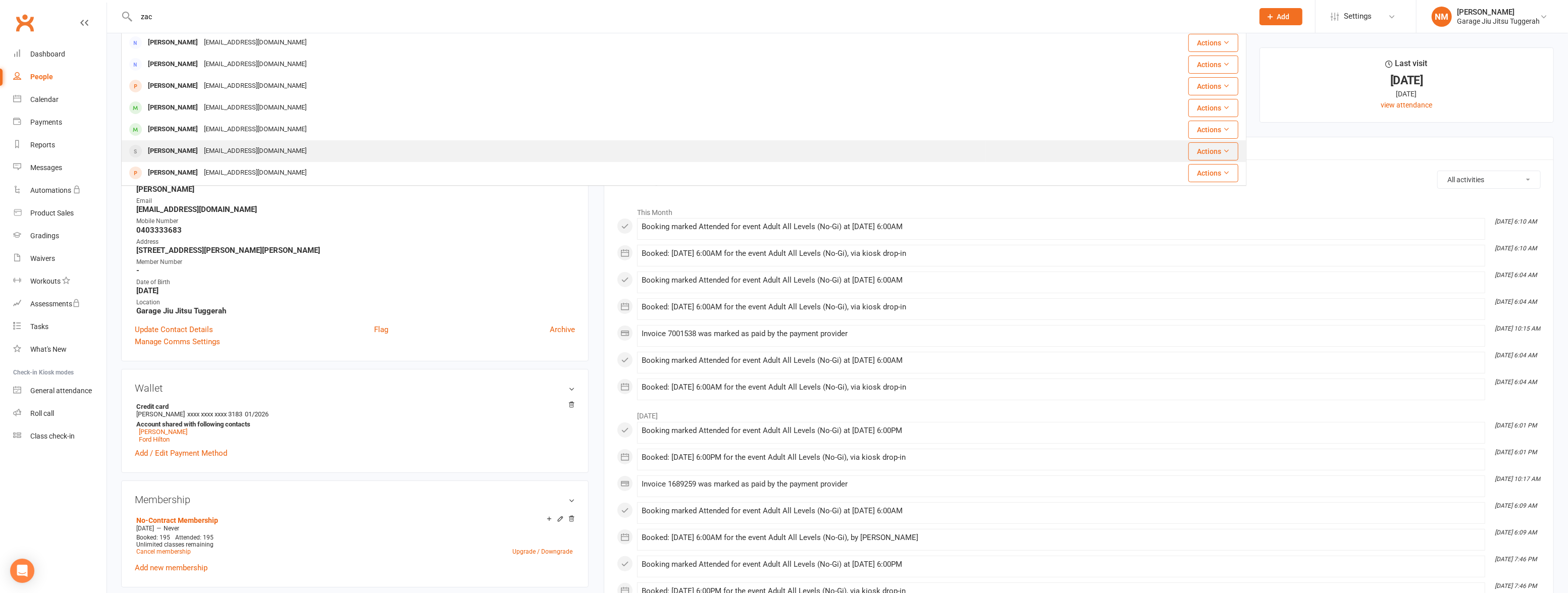
type input "zac"
click at [221, 144] on div "[EMAIL_ADDRESS][DOMAIN_NAME]" at bounding box center [255, 151] width 108 height 15
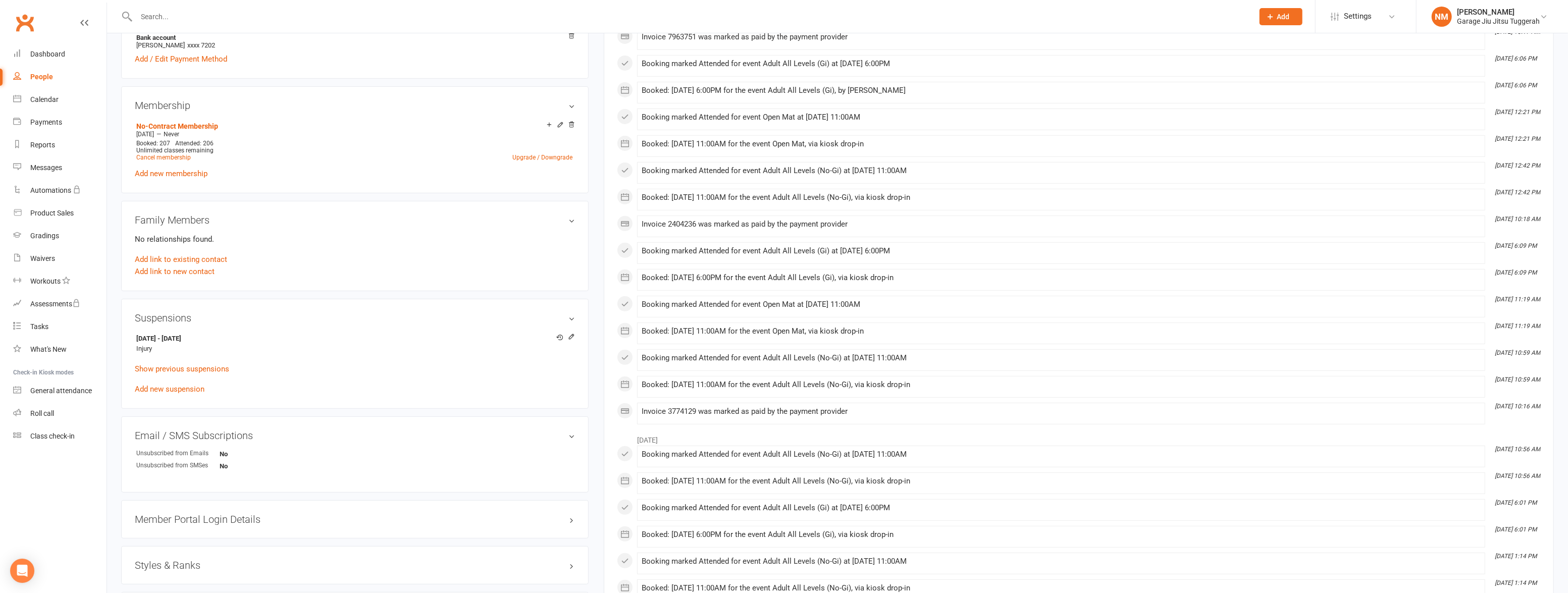
scroll to position [505, 0]
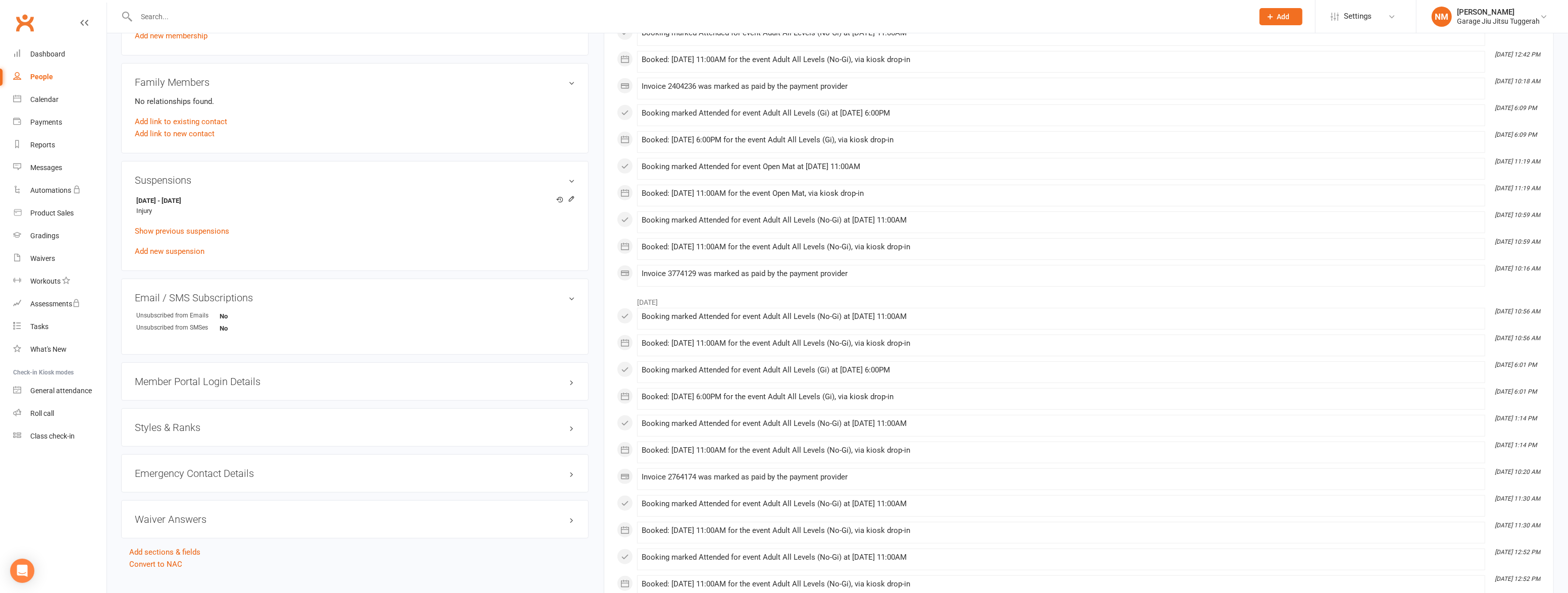
click at [196, 426] on h3 "Styles & Ranks" at bounding box center [355, 428] width 440 height 11
